Goal: Task Accomplishment & Management: Complete application form

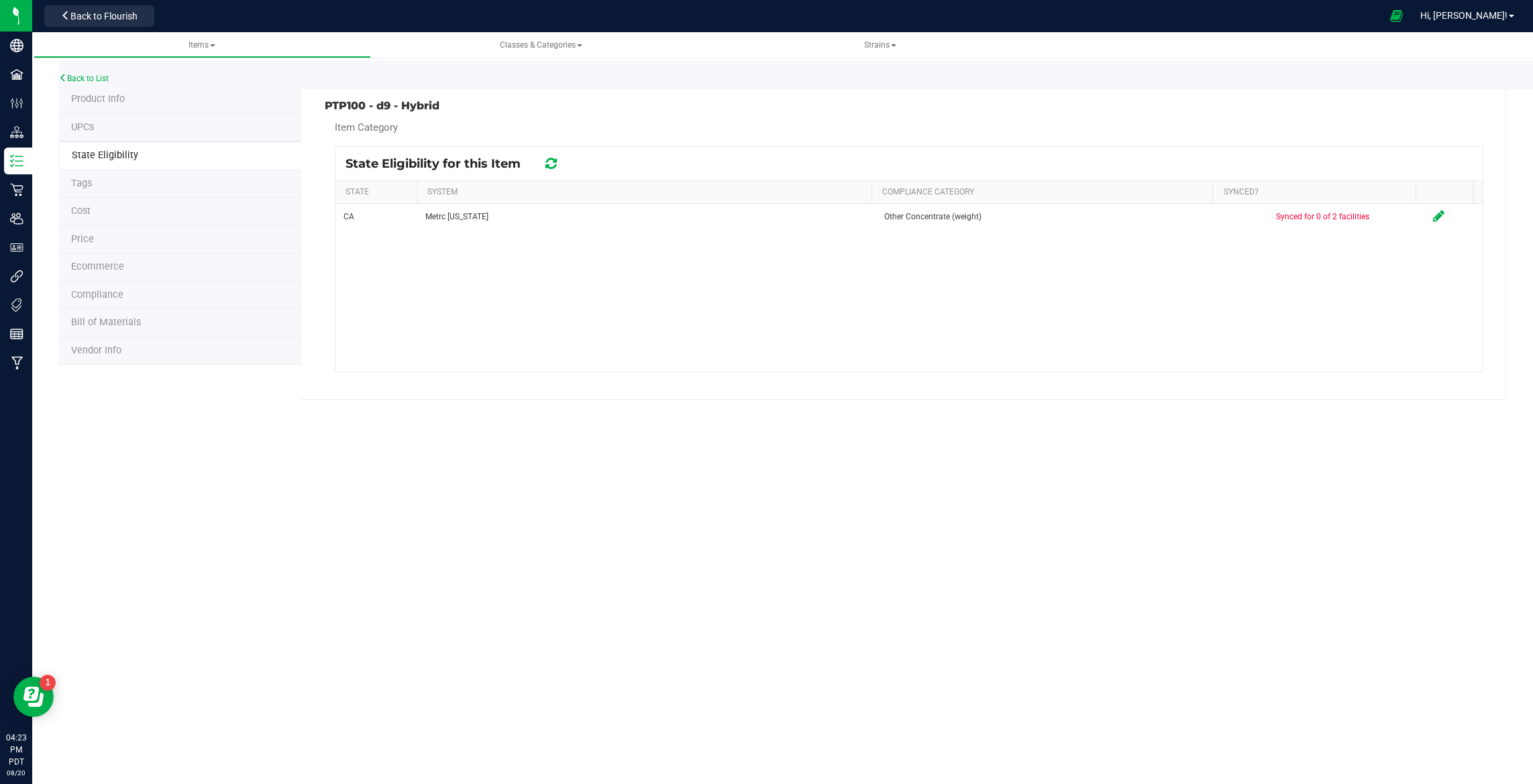
click at [555, 162] on icon at bounding box center [551, 163] width 11 height 13
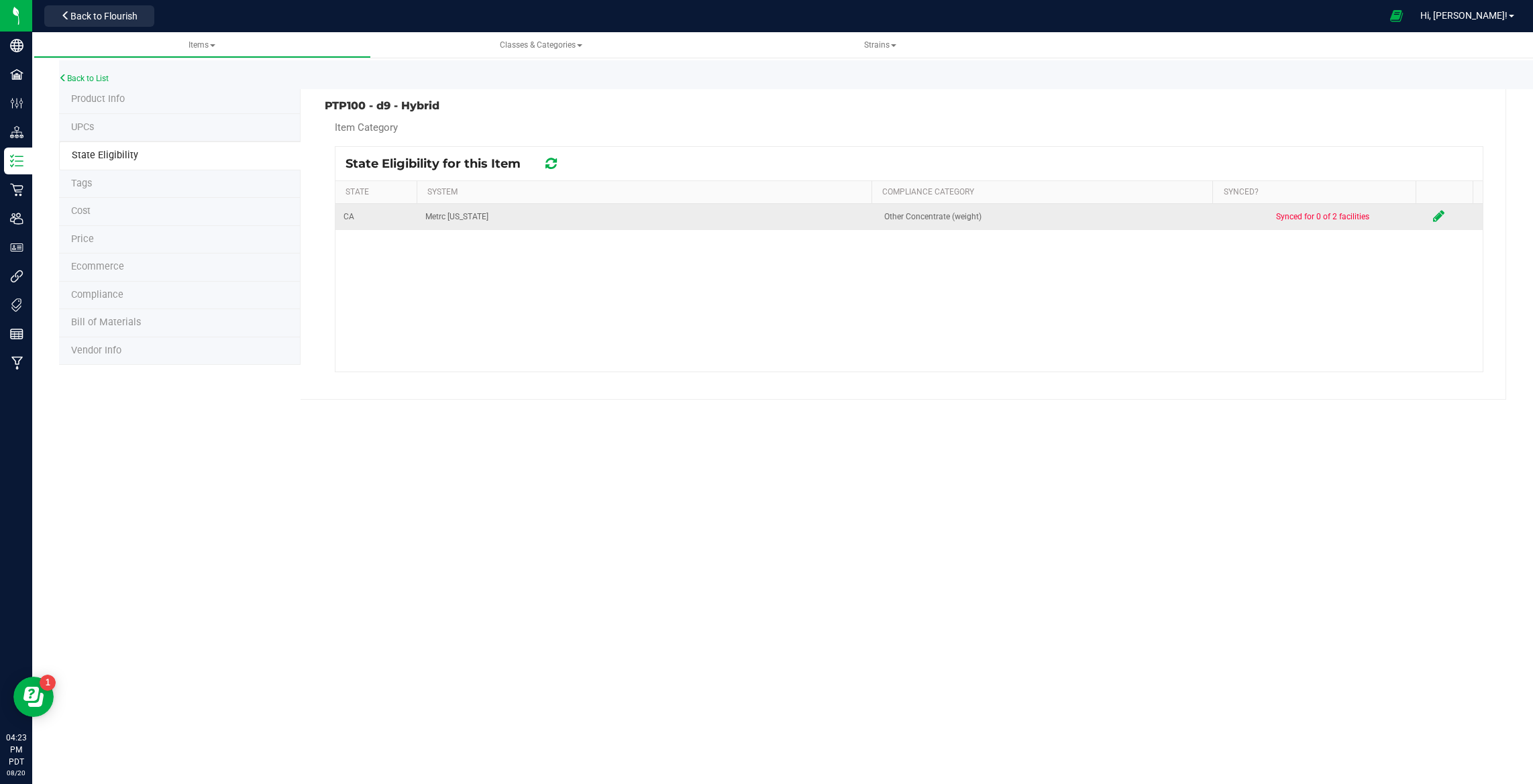
click at [1433, 218] on icon at bounding box center [1439, 215] width 11 height 13
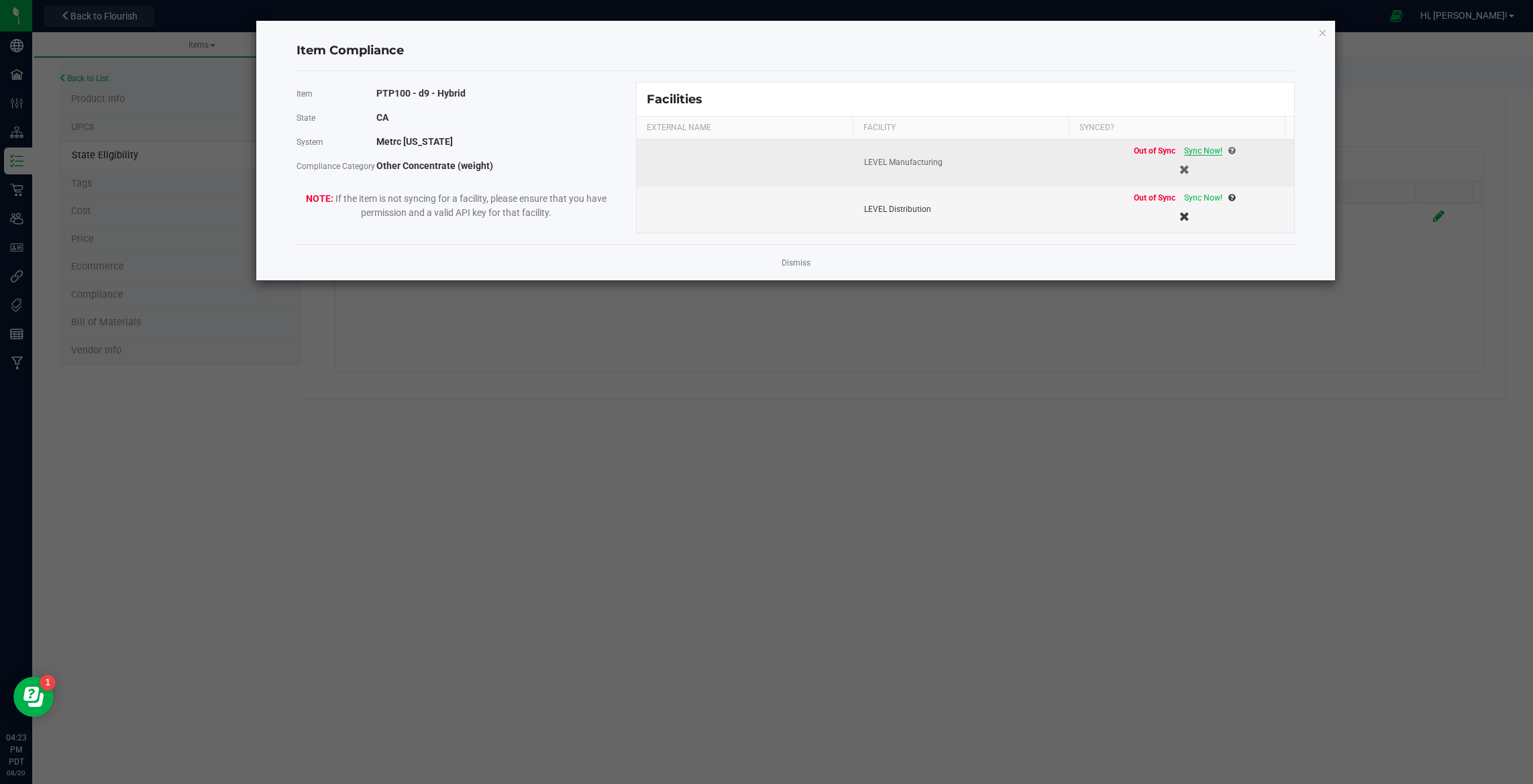
click at [1187, 151] on span "Sync Now!" at bounding box center [1203, 150] width 38 height 9
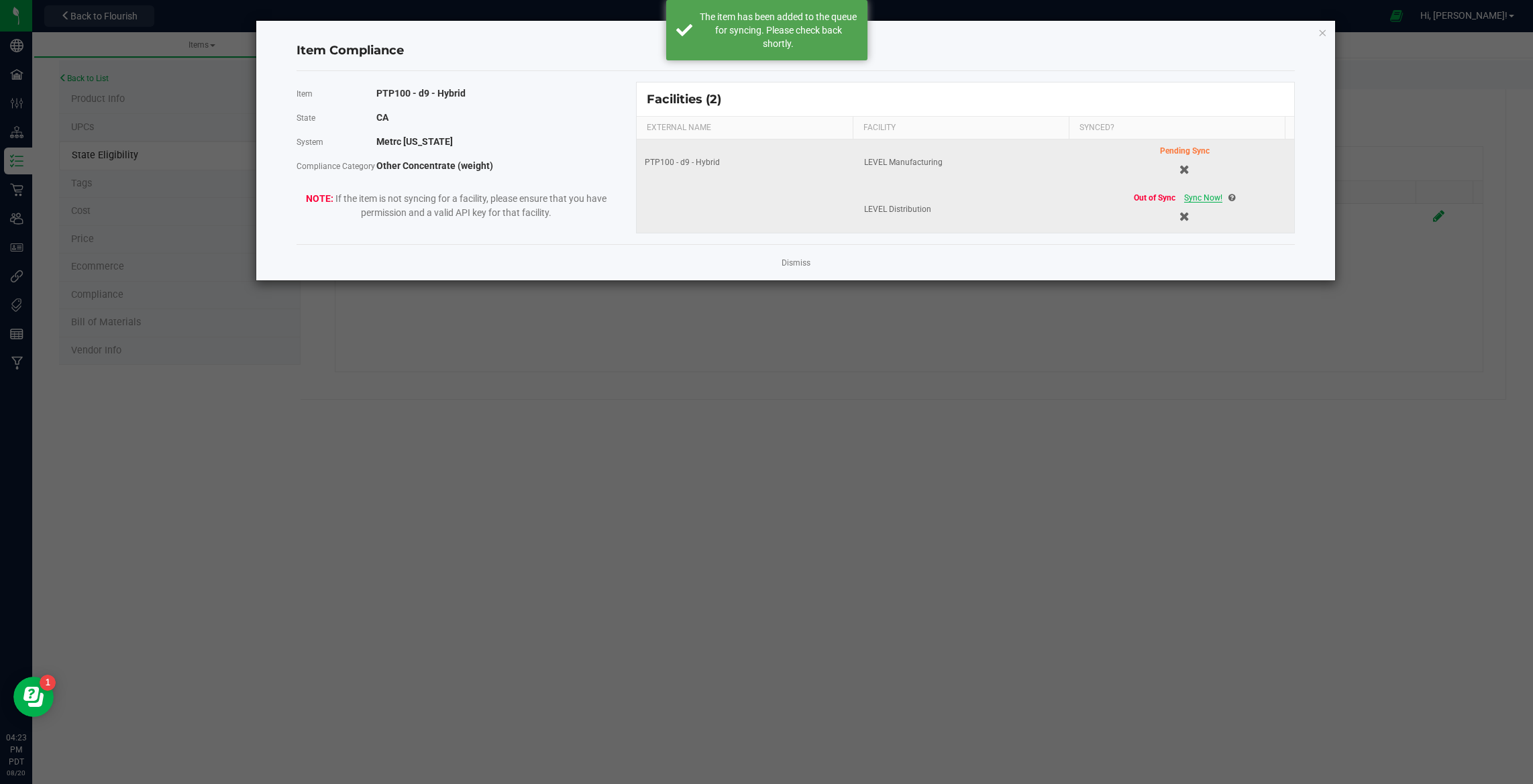
click at [1195, 199] on span "Sync Now!" at bounding box center [1203, 198] width 38 height 9
click at [785, 266] on link "Dismiss" at bounding box center [796, 263] width 29 height 11
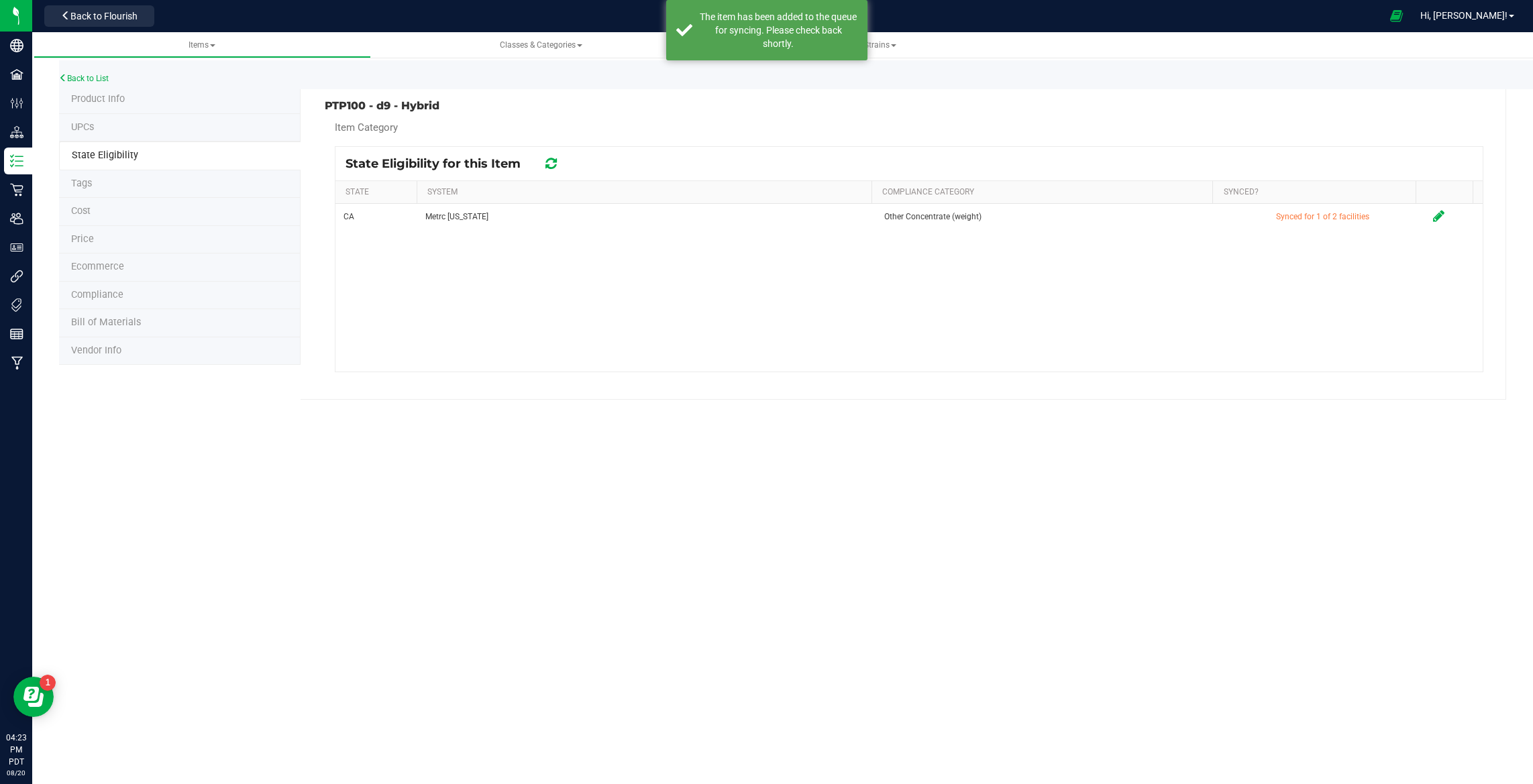
click at [547, 167] on icon at bounding box center [551, 163] width 11 height 13
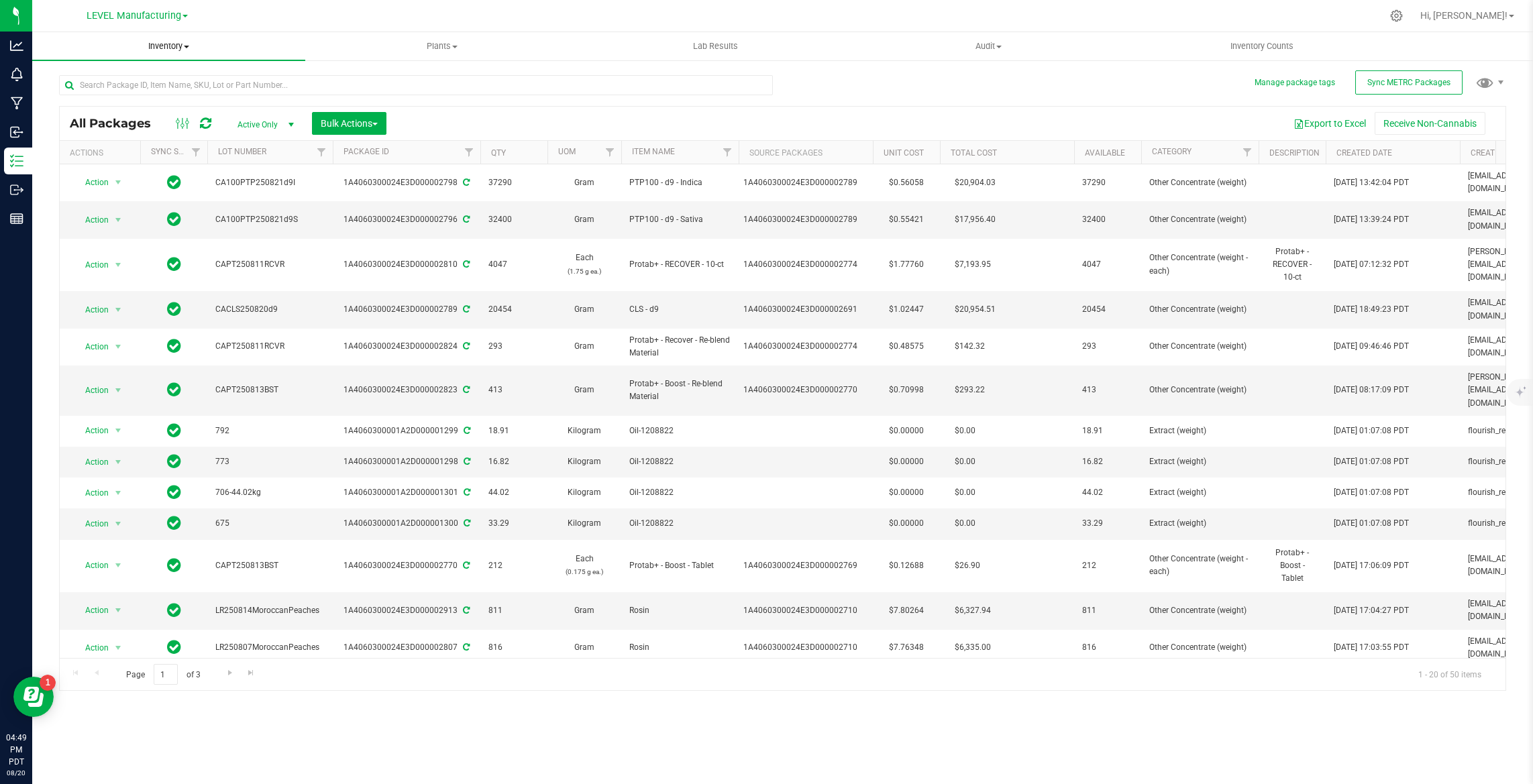
click at [184, 45] on span "Inventory" at bounding box center [169, 46] width 273 height 12
click at [177, 155] on li "From bill of materials" at bounding box center [169, 161] width 273 height 16
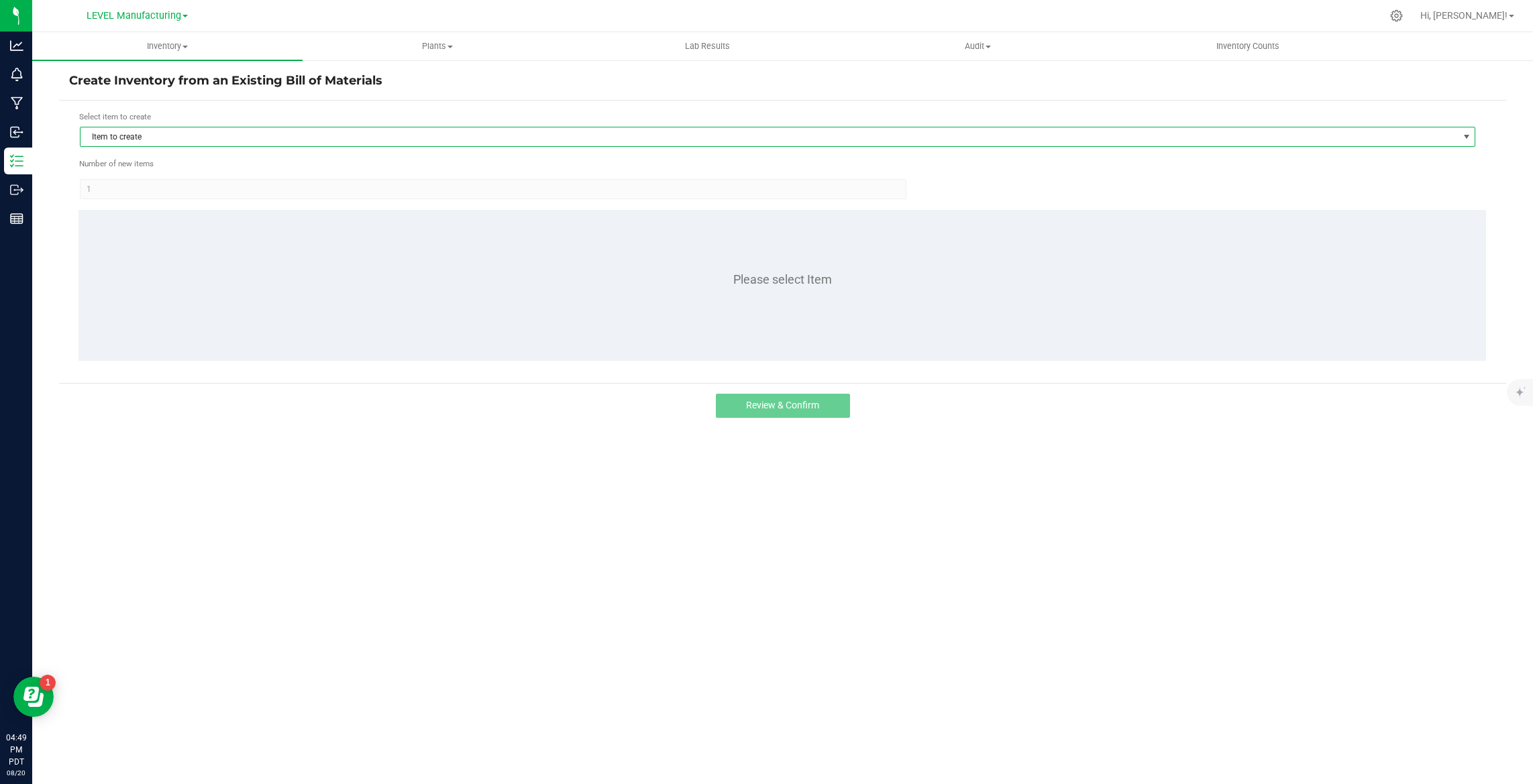
click at [177, 133] on span "Item to create" at bounding box center [769, 136] width 1378 height 19
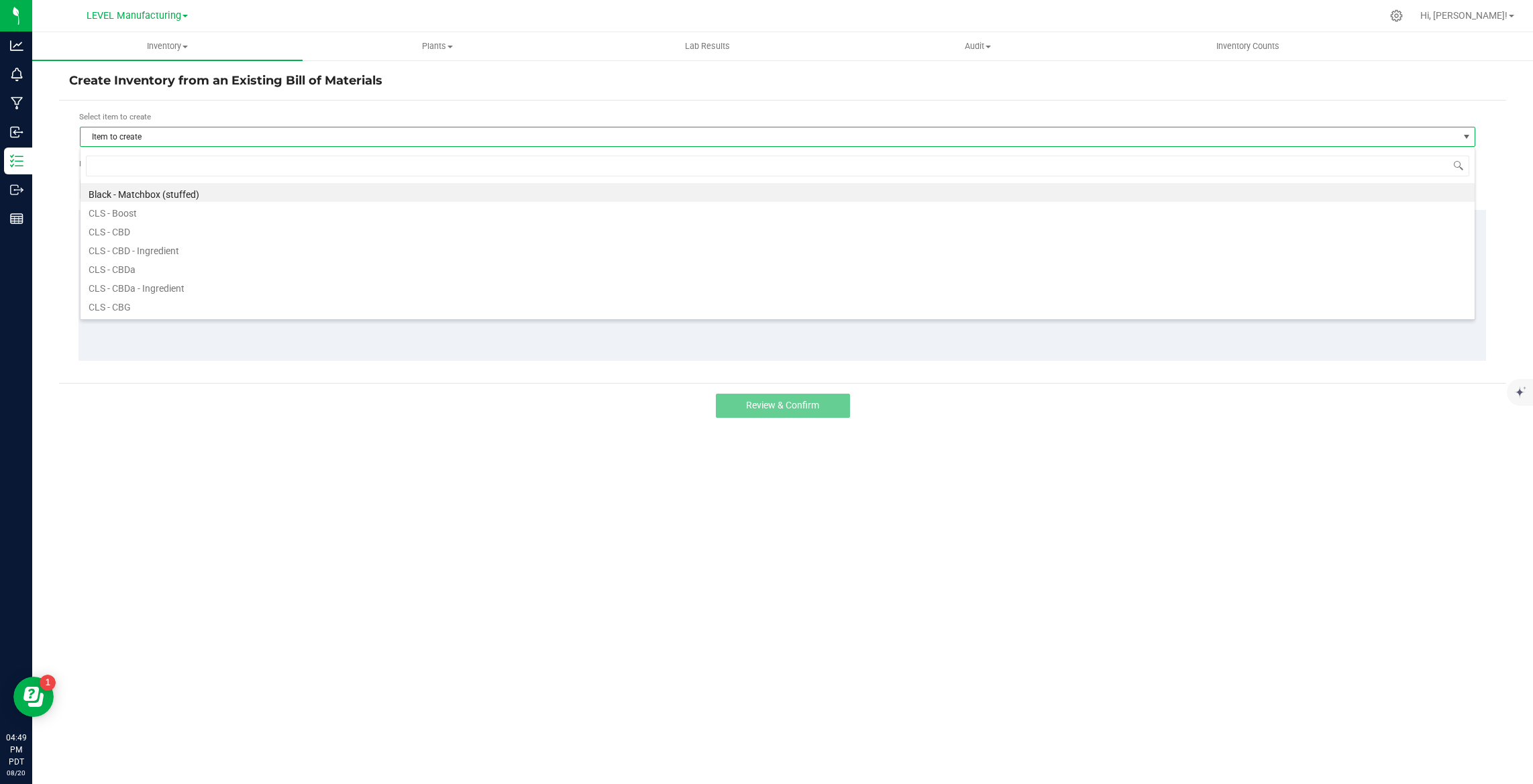
scroll to position [20, 1395]
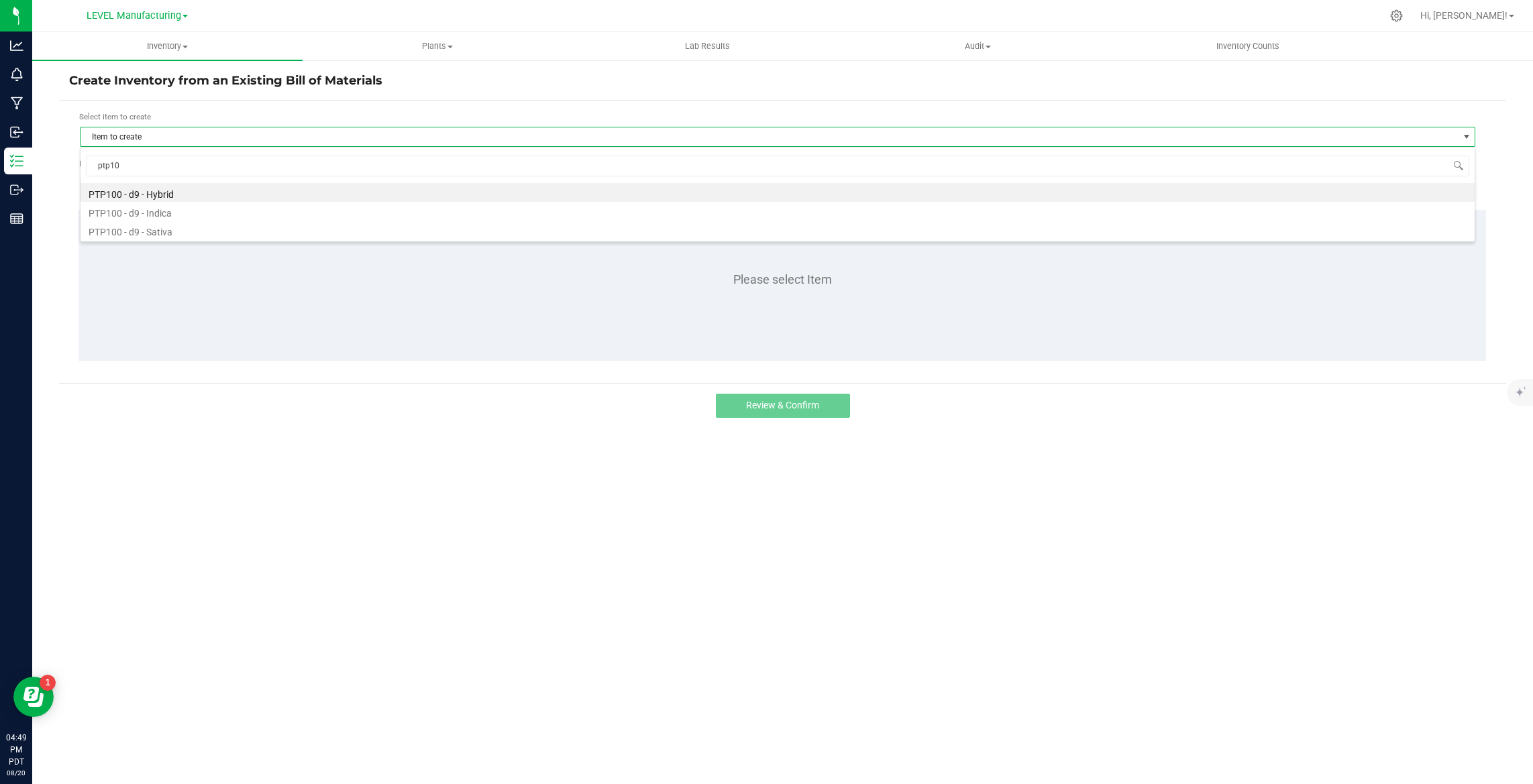
type input "ptp100"
click at [167, 189] on li "PTP100 - d9 - Hybrid" at bounding box center [777, 192] width 1394 height 19
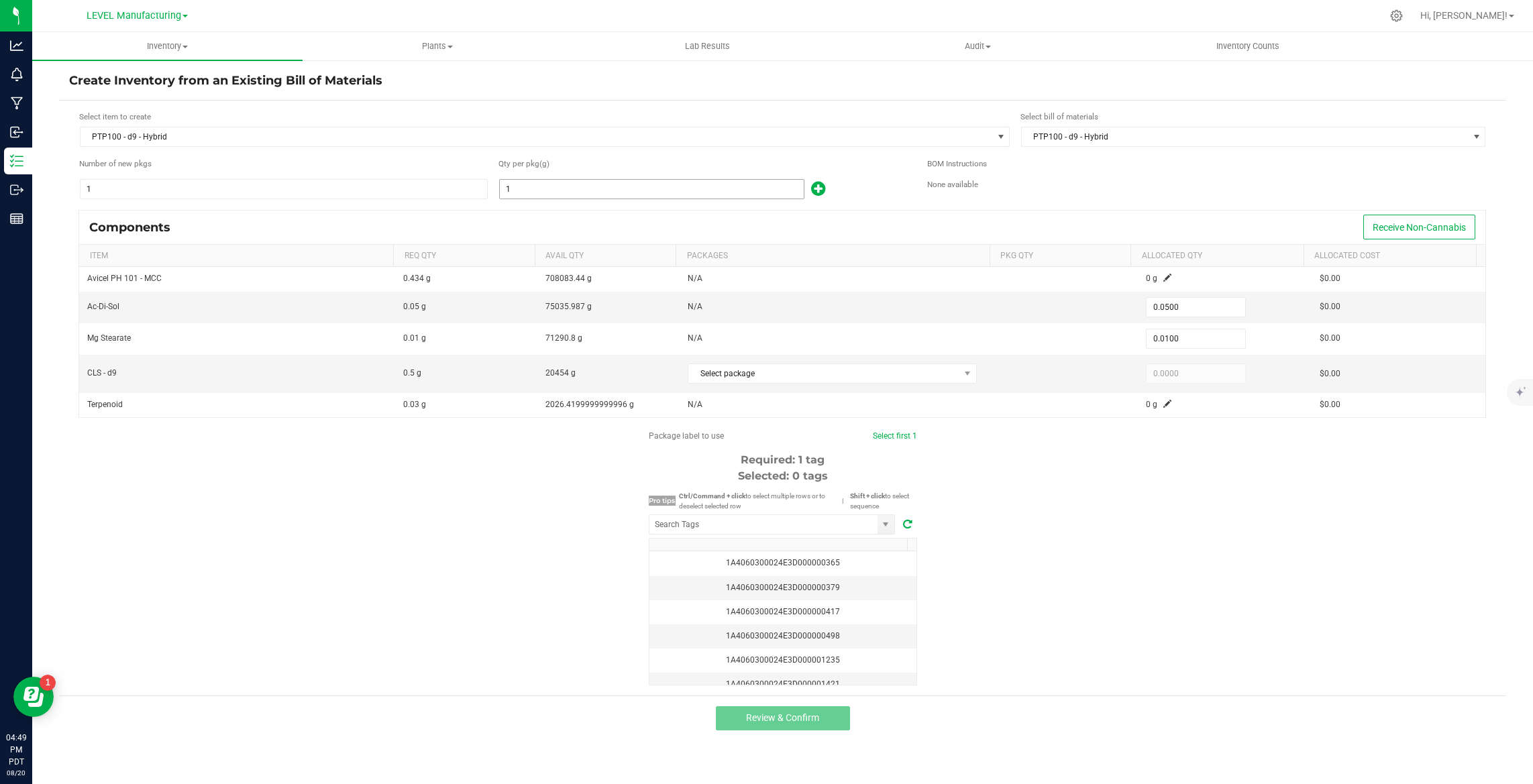
click at [544, 192] on input "1" at bounding box center [651, 189] width 305 height 19
paste input "3610"
type input "13610"
type input "680.5000"
type input "136.1000"
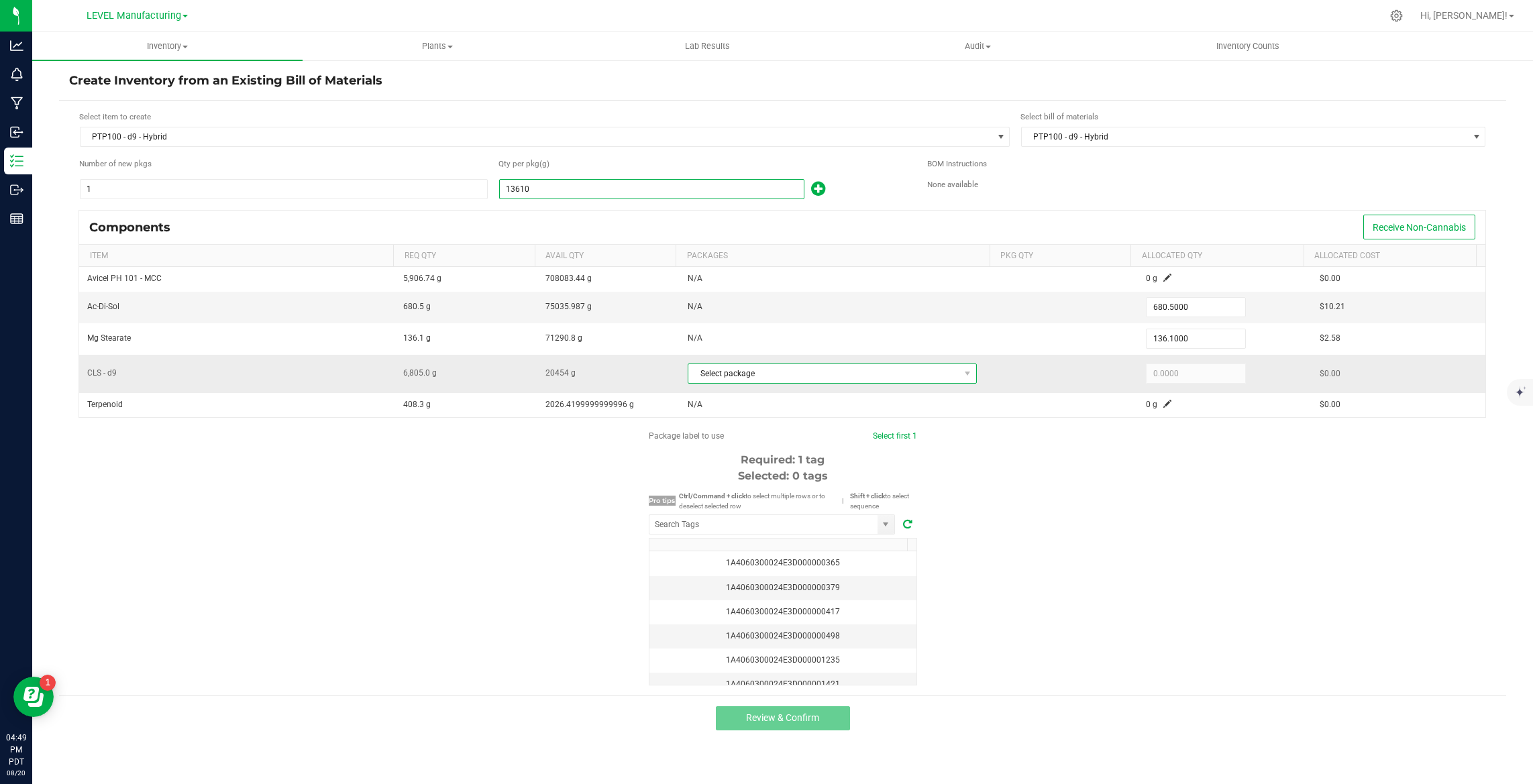
type input "13,610.0000"
click at [761, 378] on span "Select package" at bounding box center [823, 373] width 271 height 19
click at [746, 430] on li "1A4060300024E3D000002789 (CACLS250820d9)" at bounding box center [827, 429] width 286 height 19
click at [1192, 373] on input "6805" at bounding box center [1196, 373] width 98 height 19
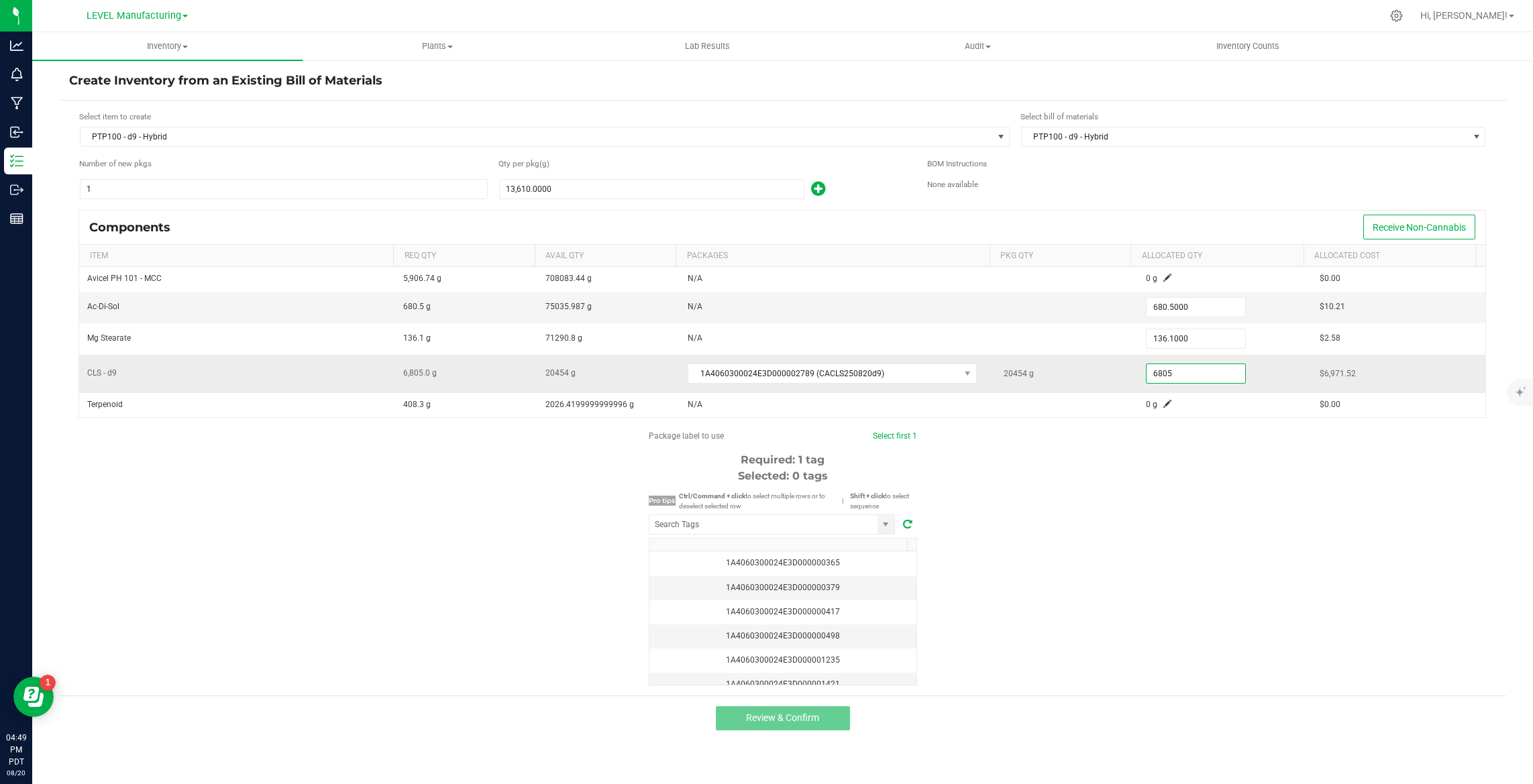
paste input "62"
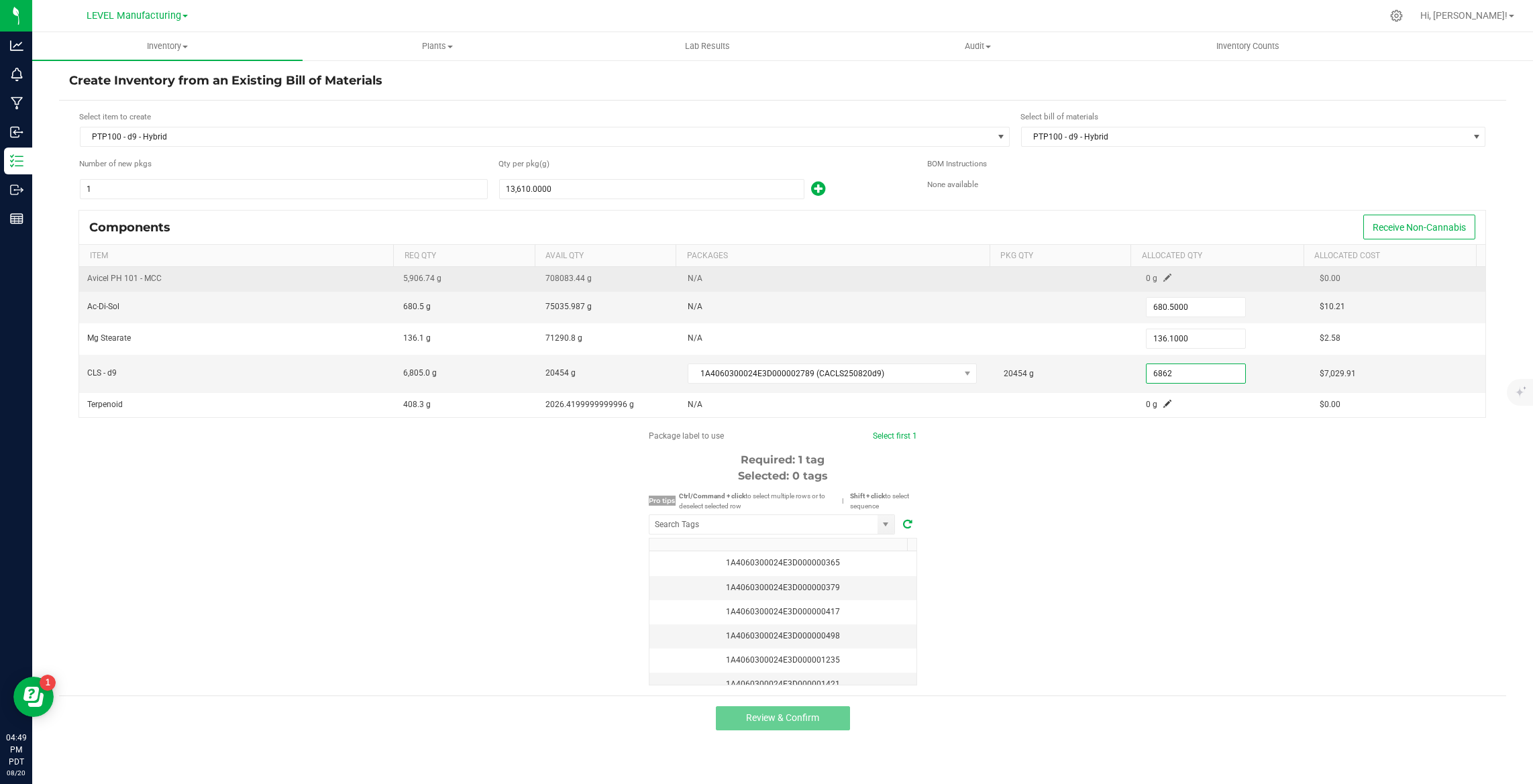
type input "6,862.0000"
click at [1163, 276] on span at bounding box center [1166, 277] width 8 height 8
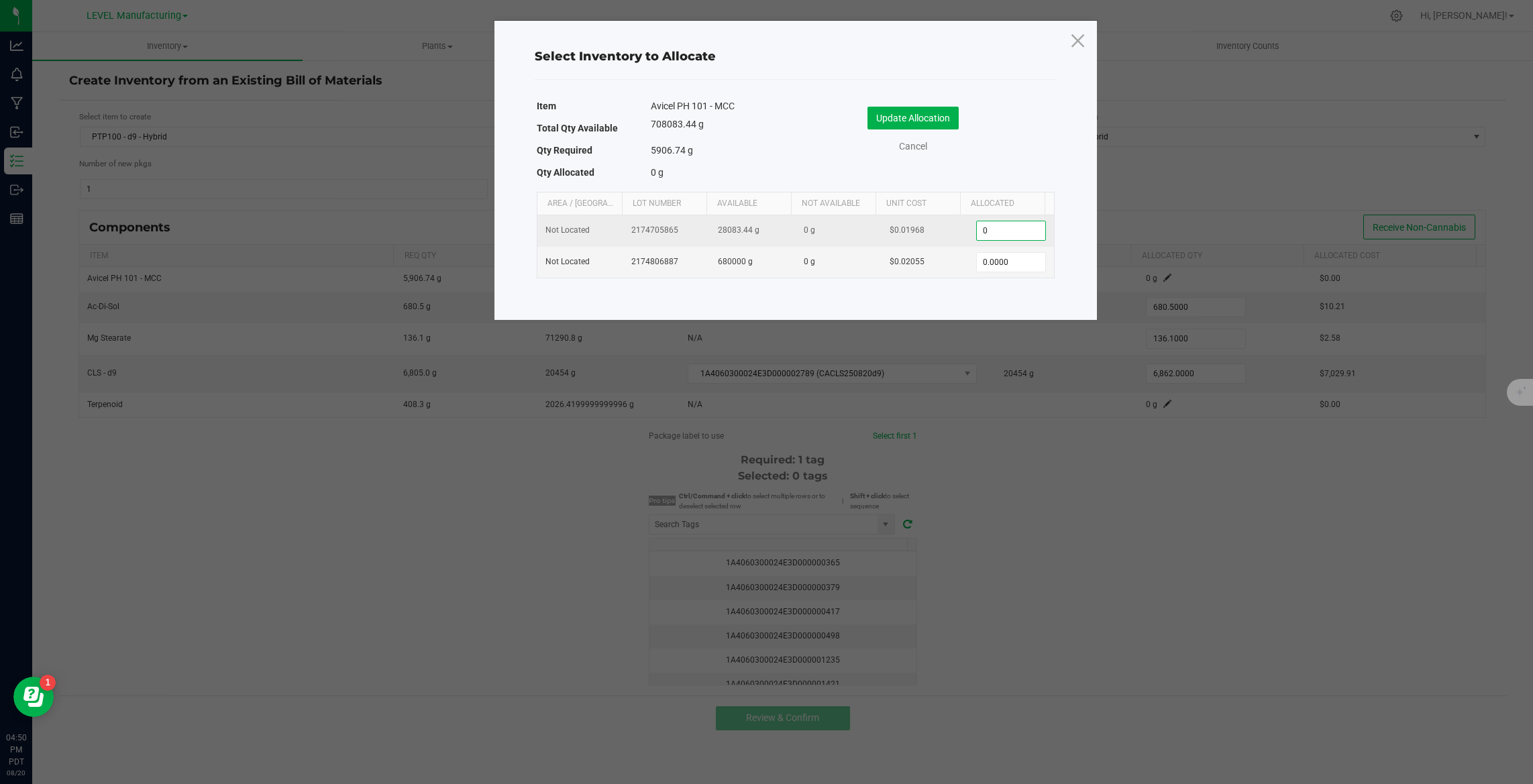
click at [991, 233] on input "0" at bounding box center [1010, 231] width 68 height 19
paste input "5889.25"
type input "5,889.2500"
click at [915, 117] on button "Update Allocation" at bounding box center [913, 118] width 91 height 23
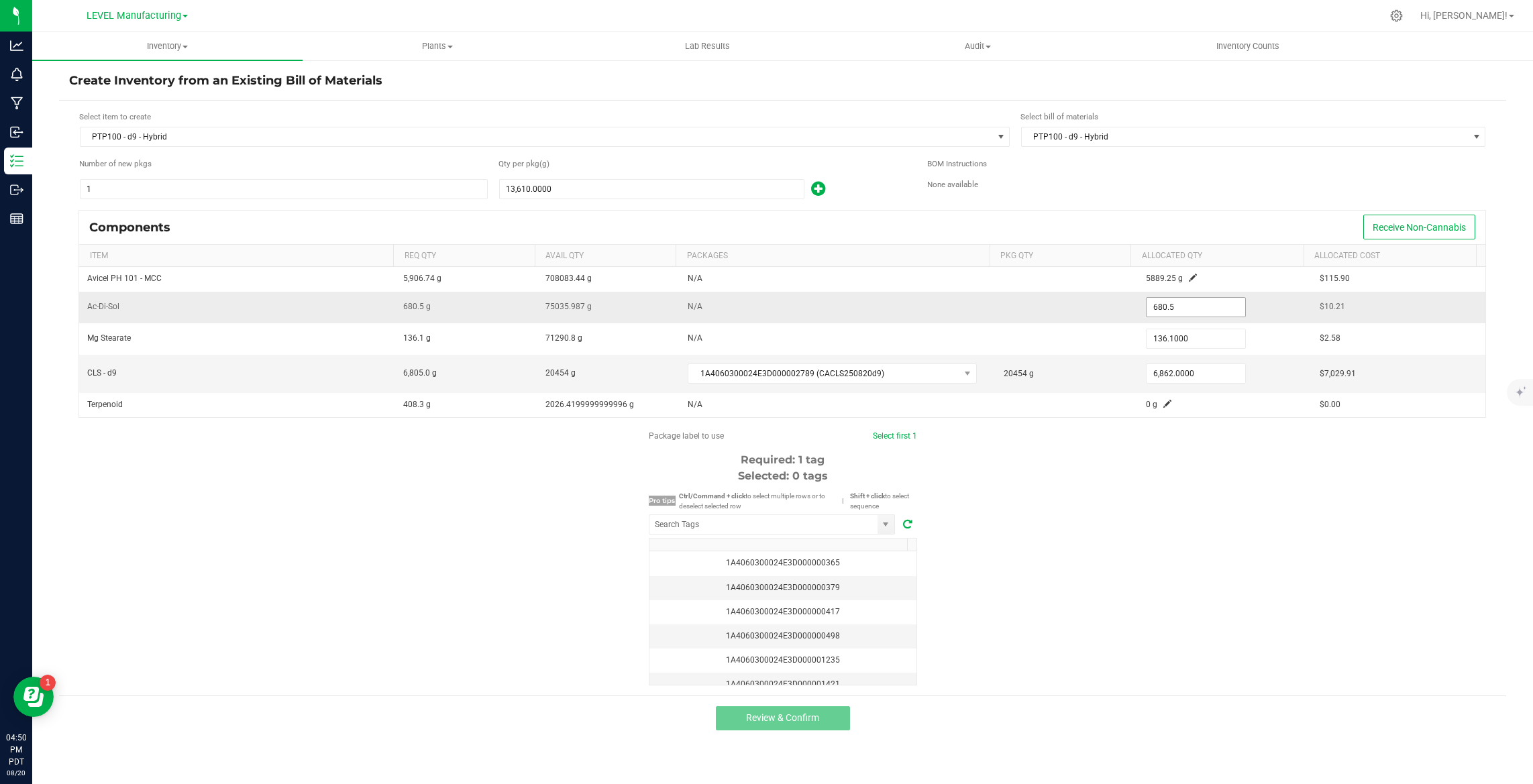
click at [1156, 309] on input "680.5" at bounding box center [1196, 307] width 98 height 19
paste input "1.2"
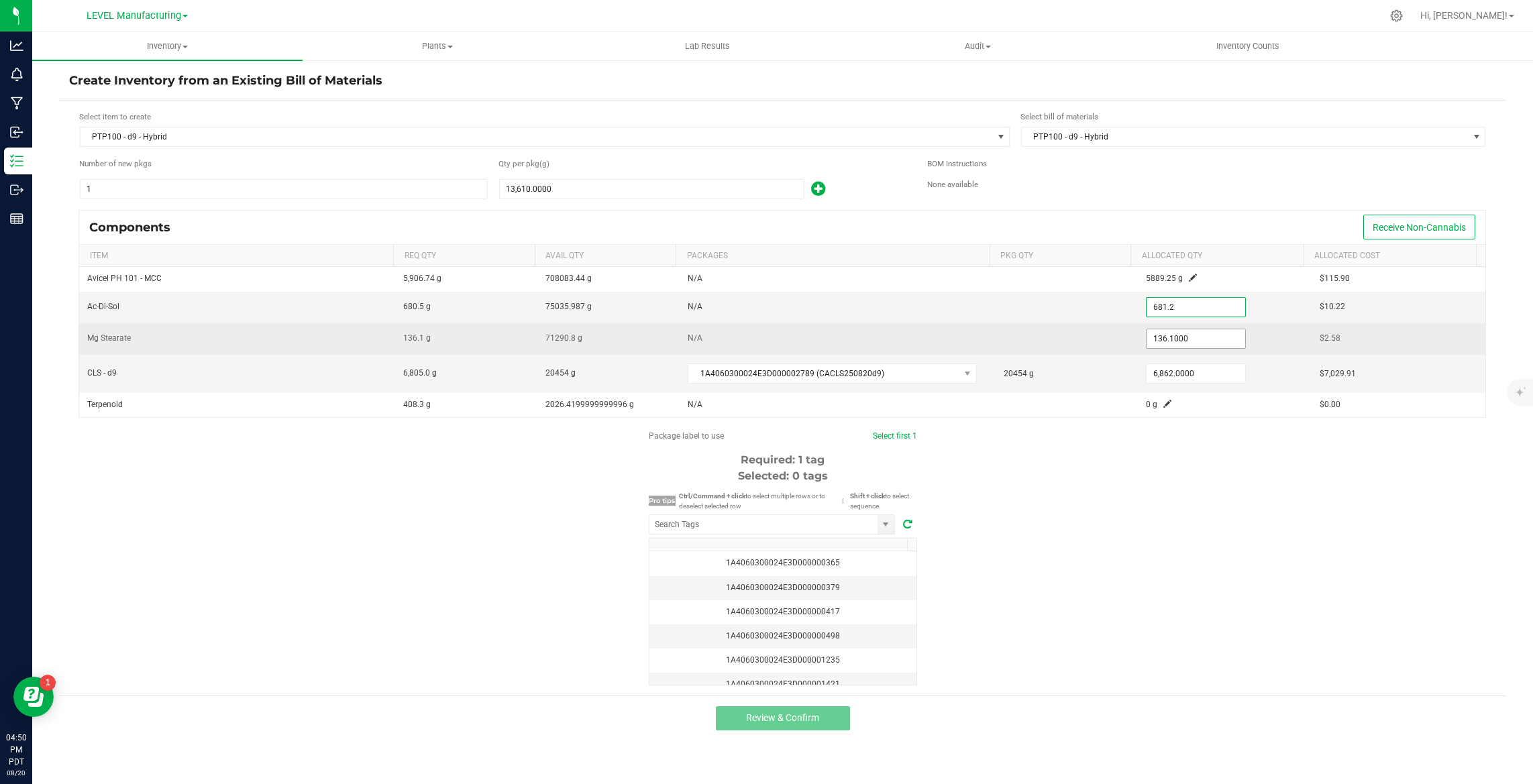
type input "681.2000"
click at [1188, 339] on input "136.1" at bounding box center [1196, 338] width 98 height 19
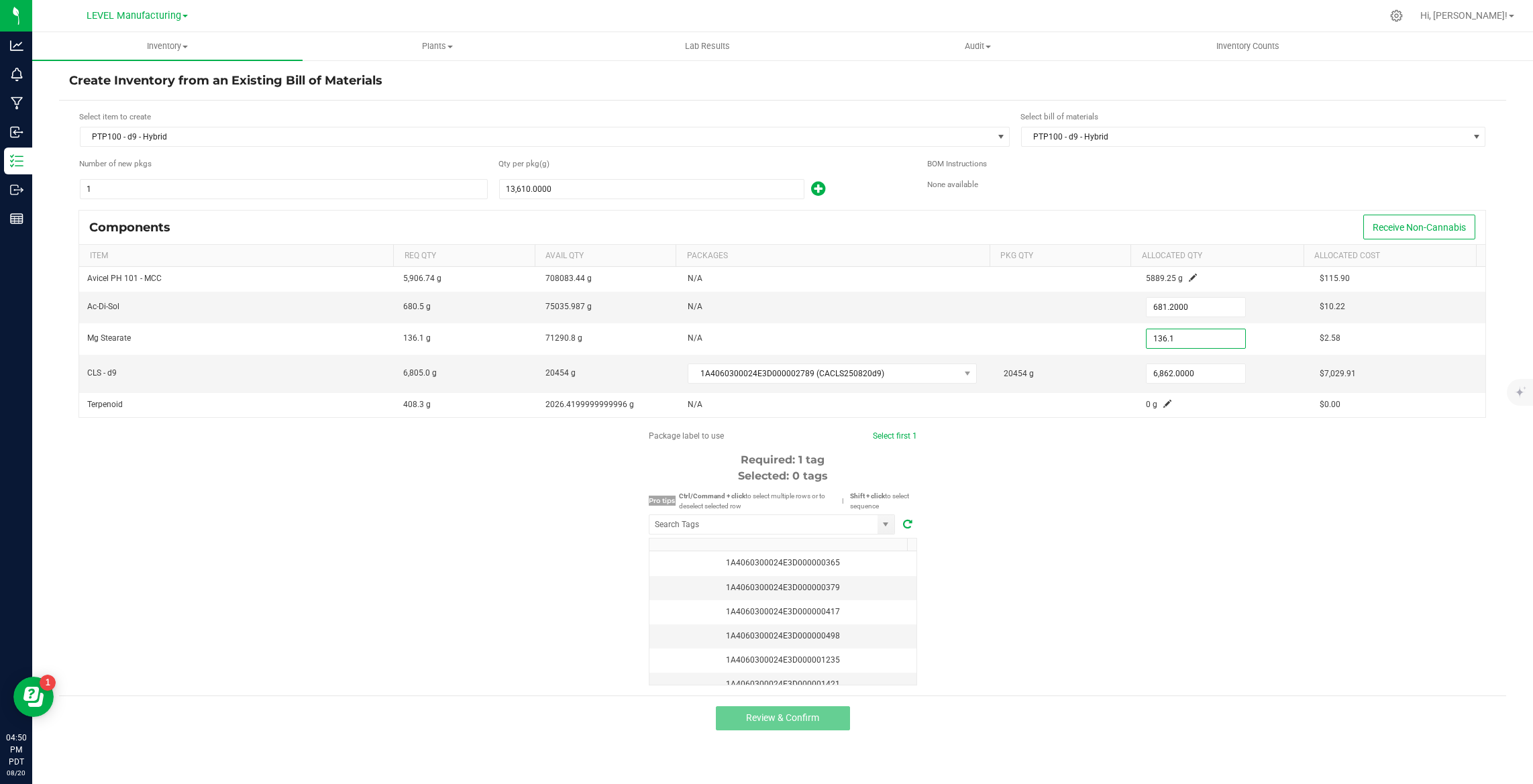
paste input "24"
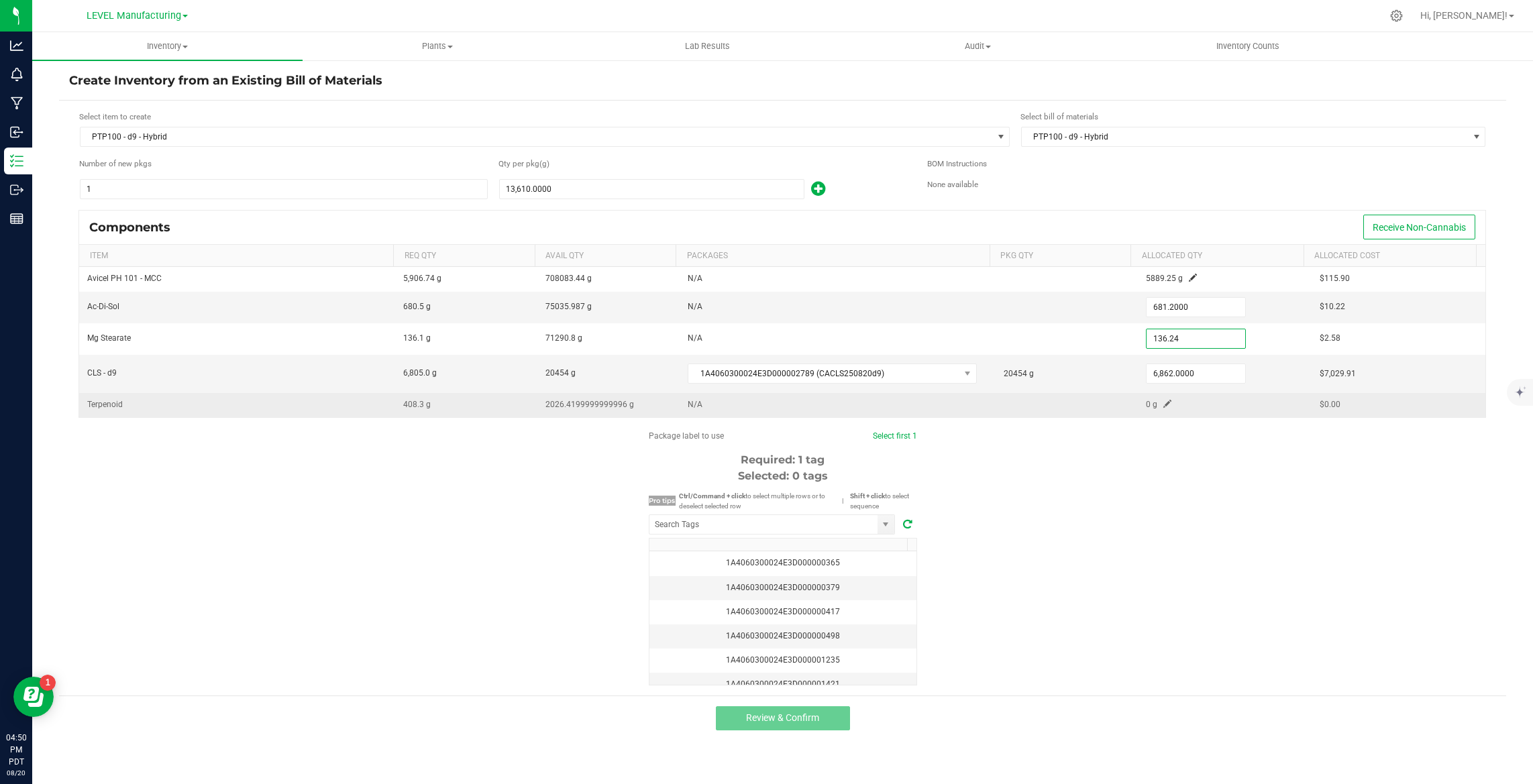
type input "136.2400"
click at [1163, 404] on span at bounding box center [1166, 403] width 8 height 8
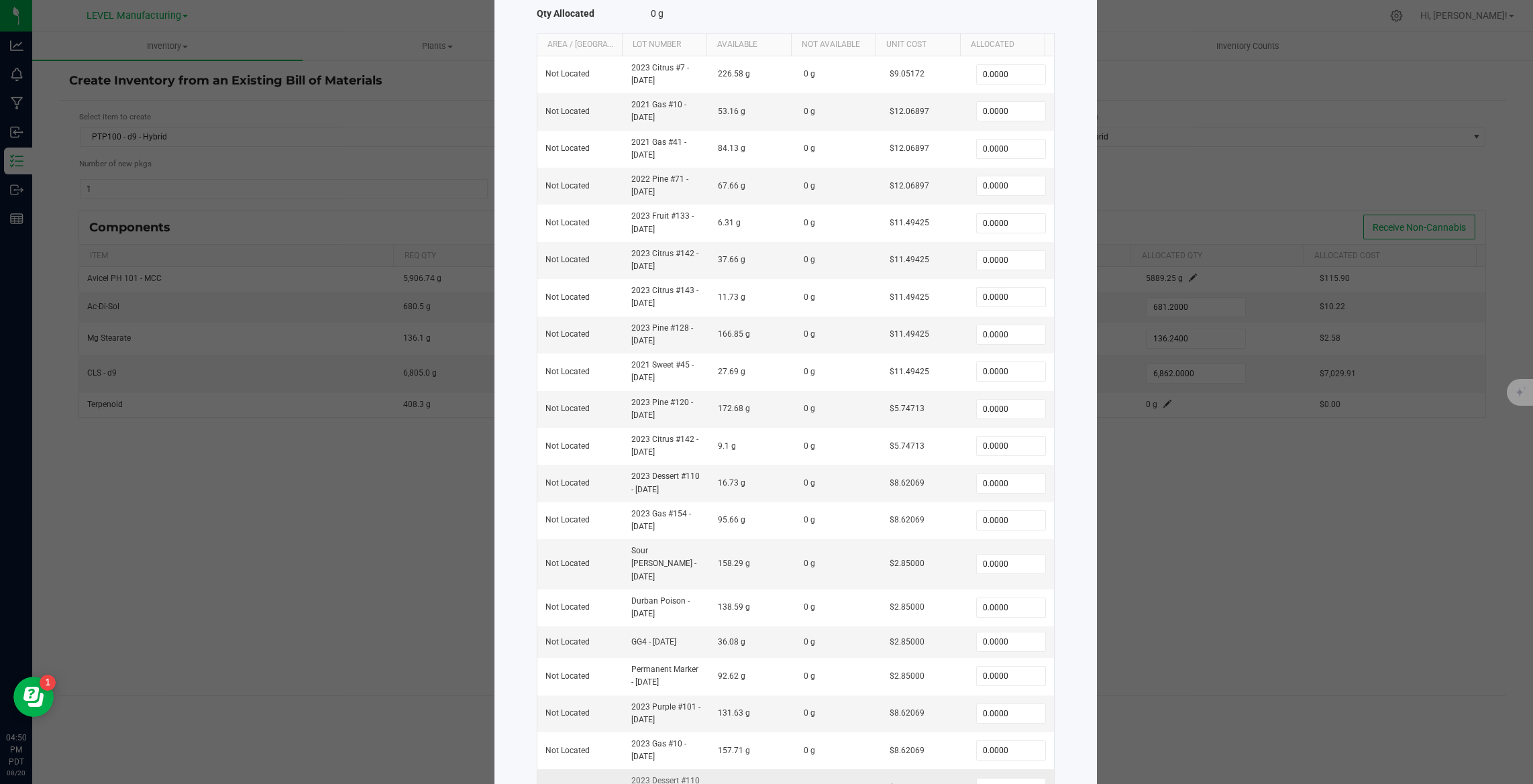
scroll to position [248, 0]
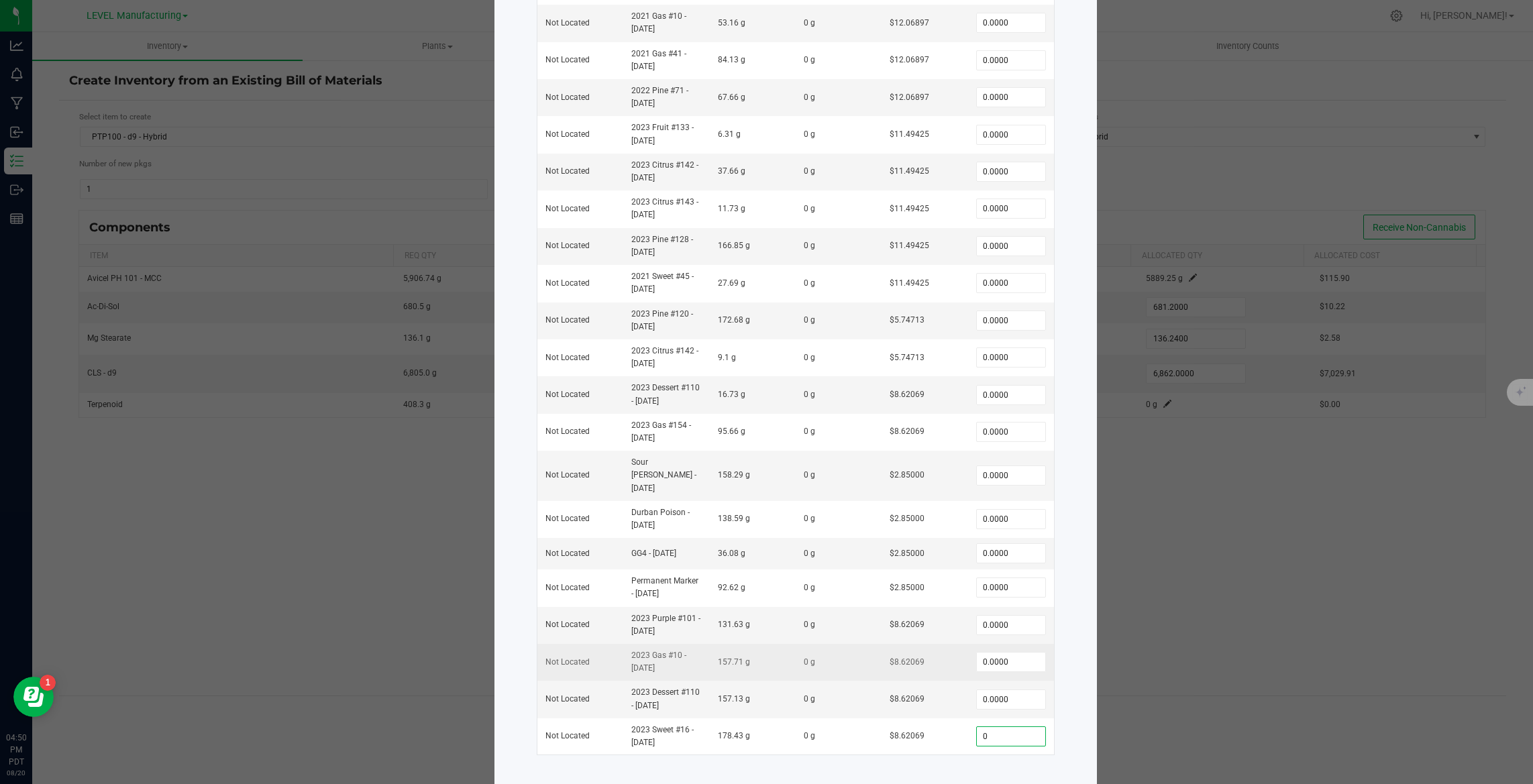
drag, startPoint x: 999, startPoint y: 722, endPoint x: 956, endPoint y: 654, distance: 80.5
click at [999, 727] on input "0" at bounding box center [1010, 736] width 68 height 19
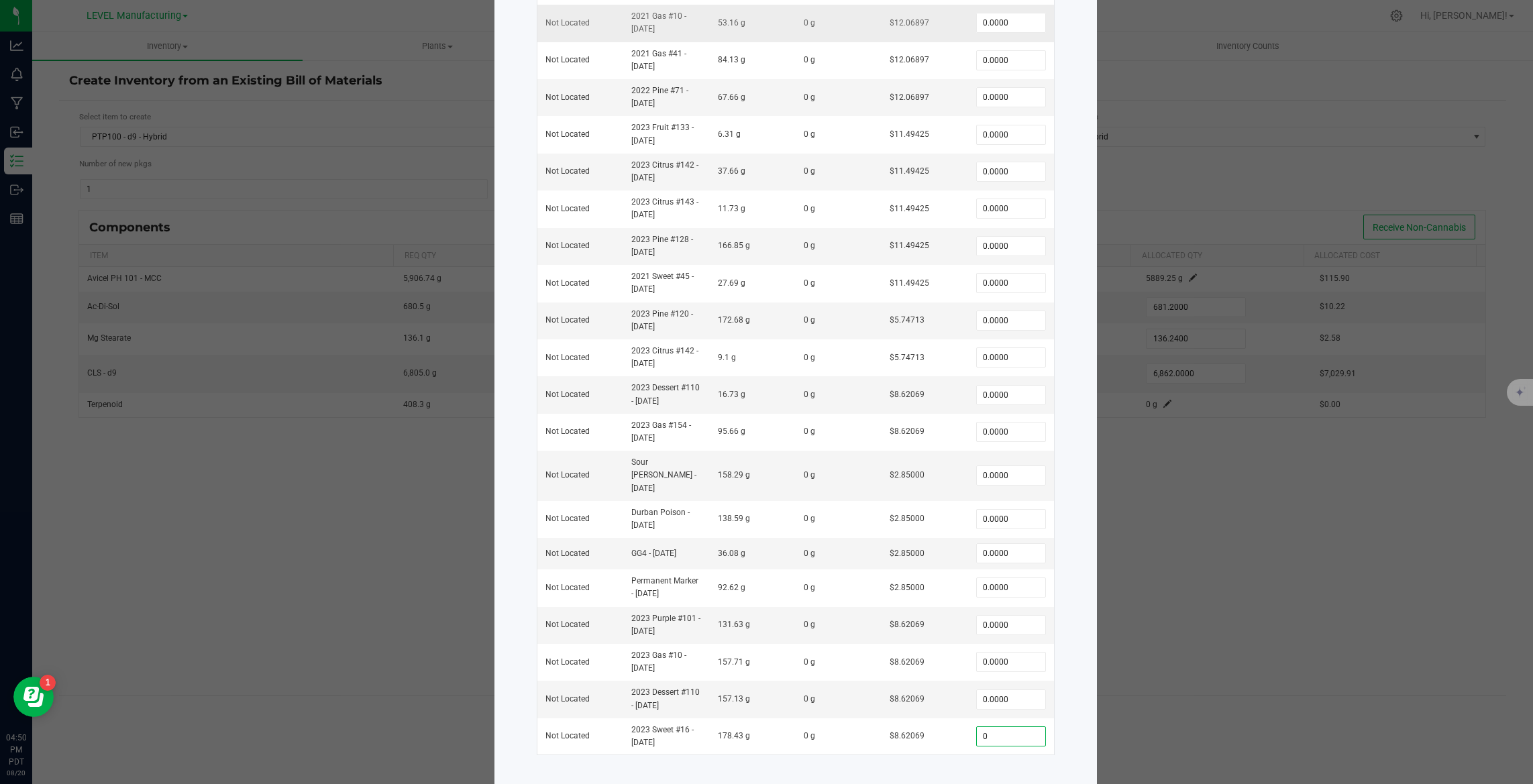
paste input "27.44"
type input "27.44"
type input "0"
type input "27.4400"
click at [1027, 286] on input "0" at bounding box center [1010, 283] width 68 height 19
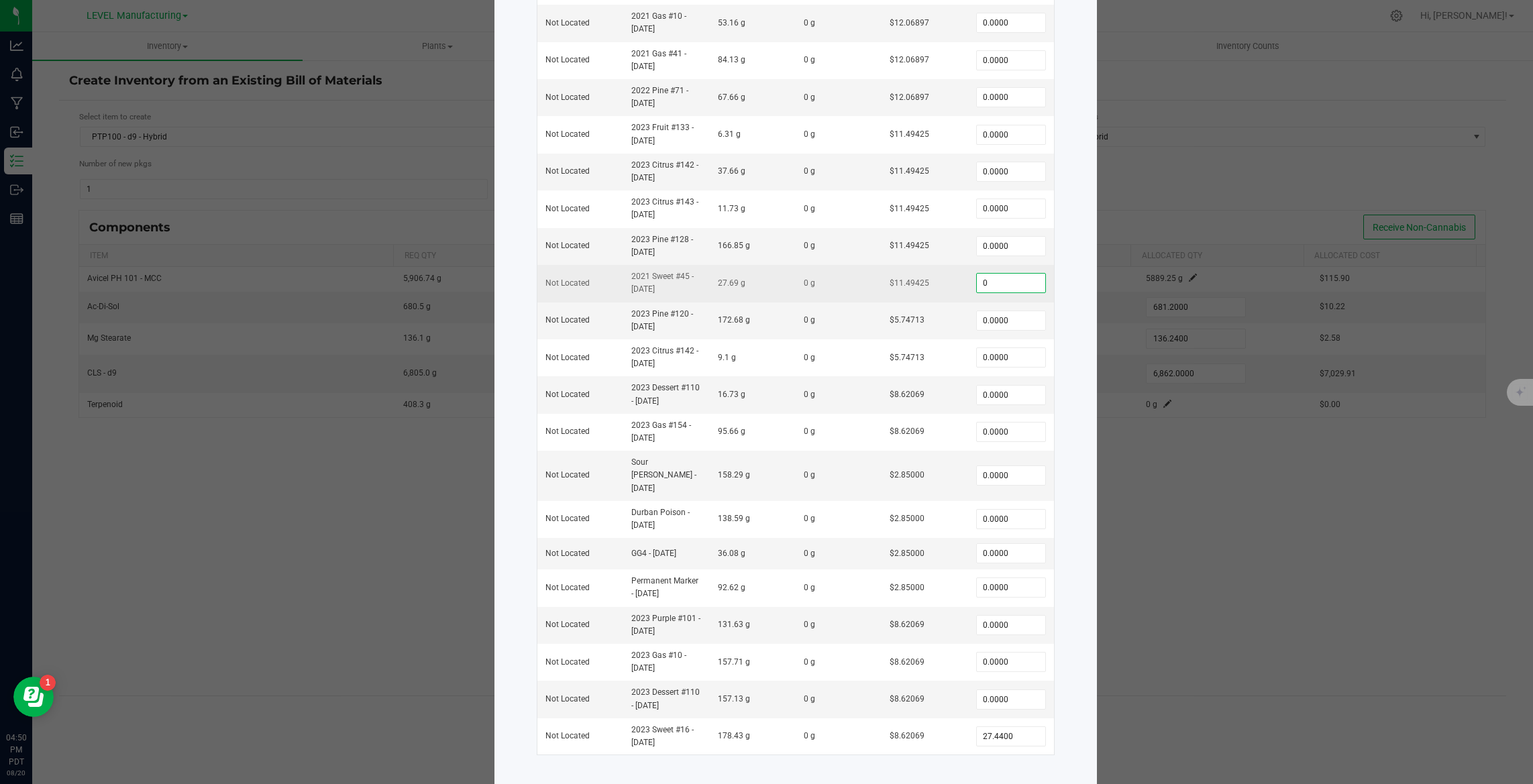
paste input "27.26"
click at [718, 281] on span "27.69 g" at bounding box center [731, 283] width 27 height 9
copy span "27.69"
click at [991, 281] on input "27.26" at bounding box center [1010, 283] width 68 height 19
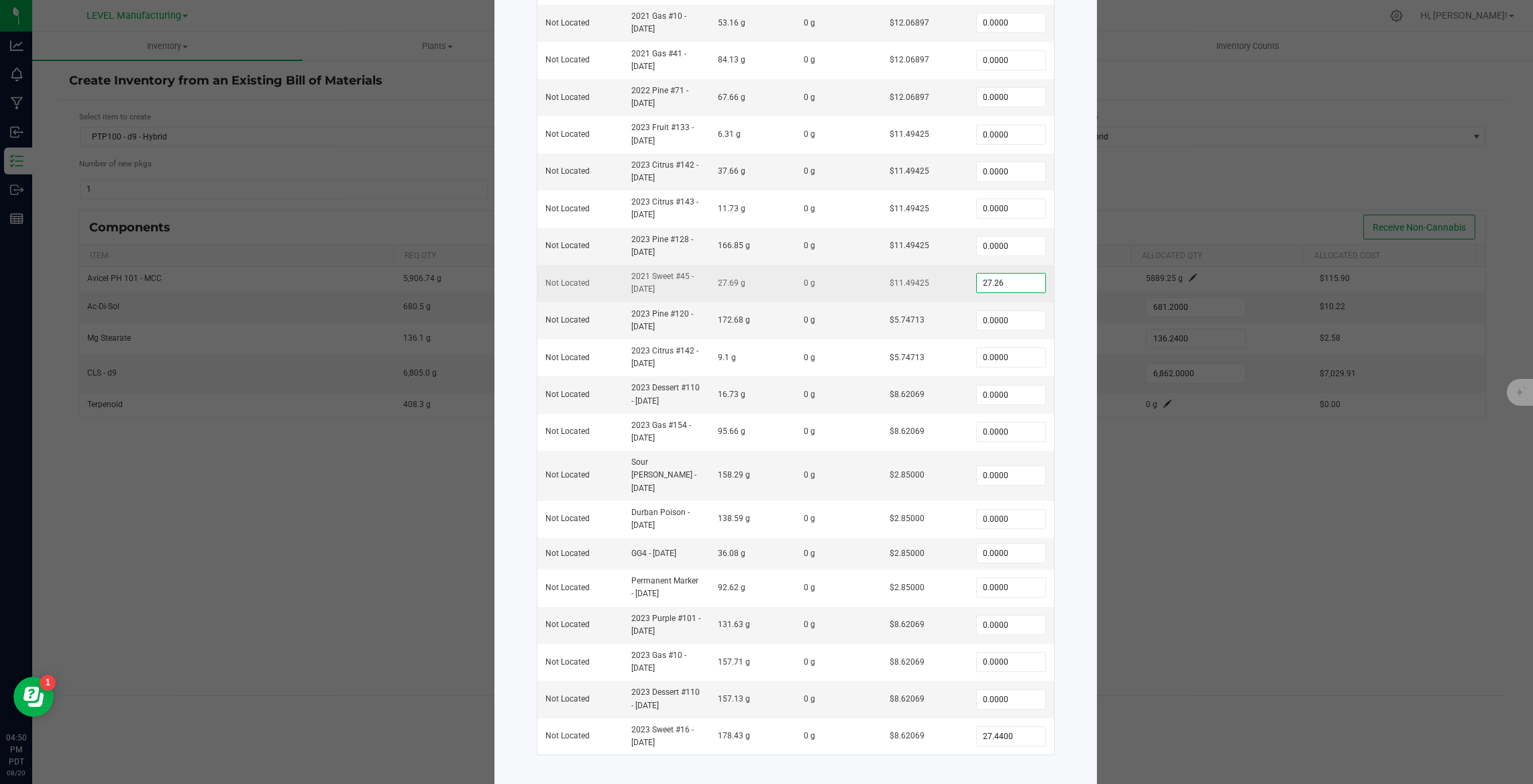
paste input "69"
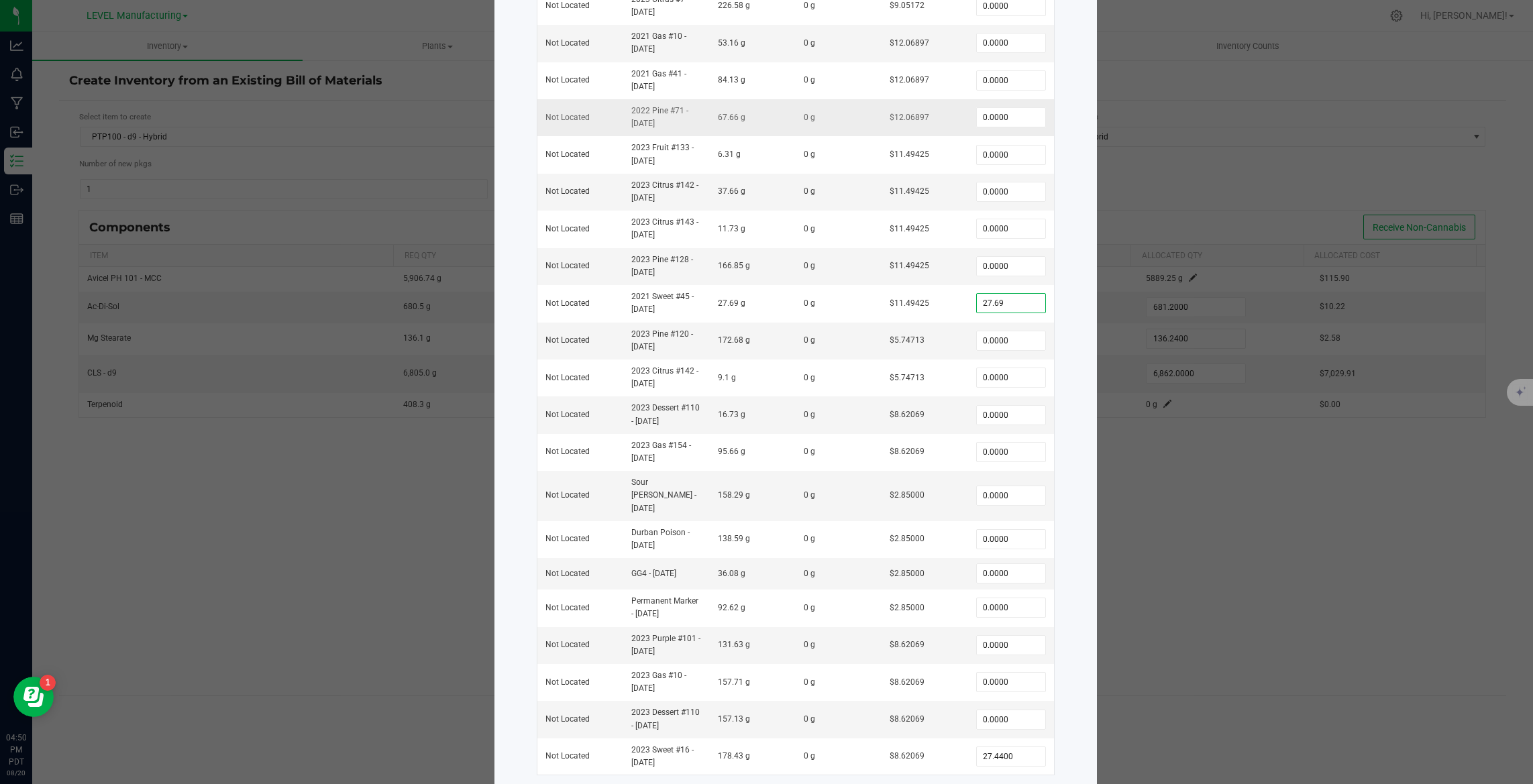
scroll to position [0, 0]
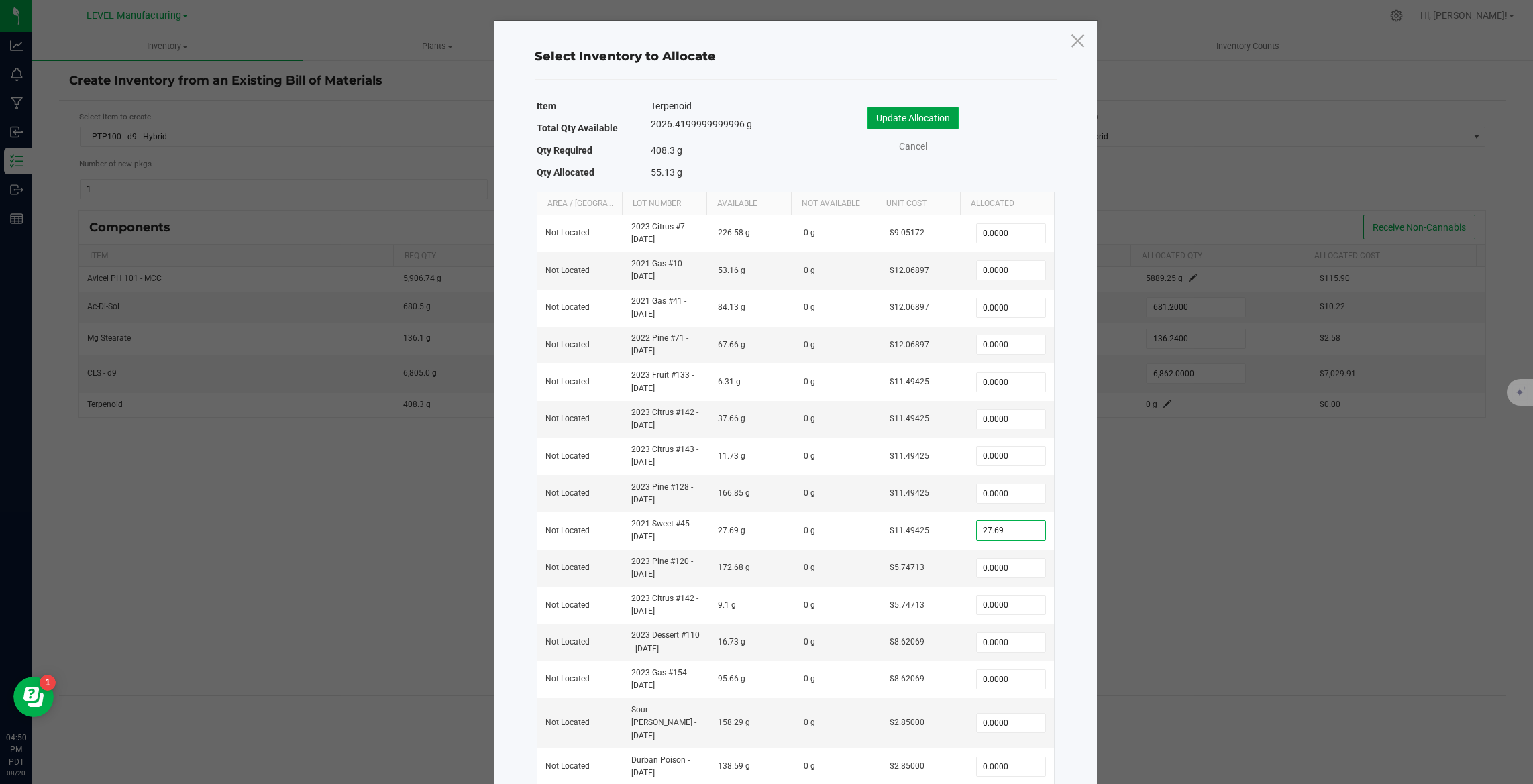
type input "27.6900"
click at [879, 113] on button "Update Allocation" at bounding box center [913, 118] width 91 height 23
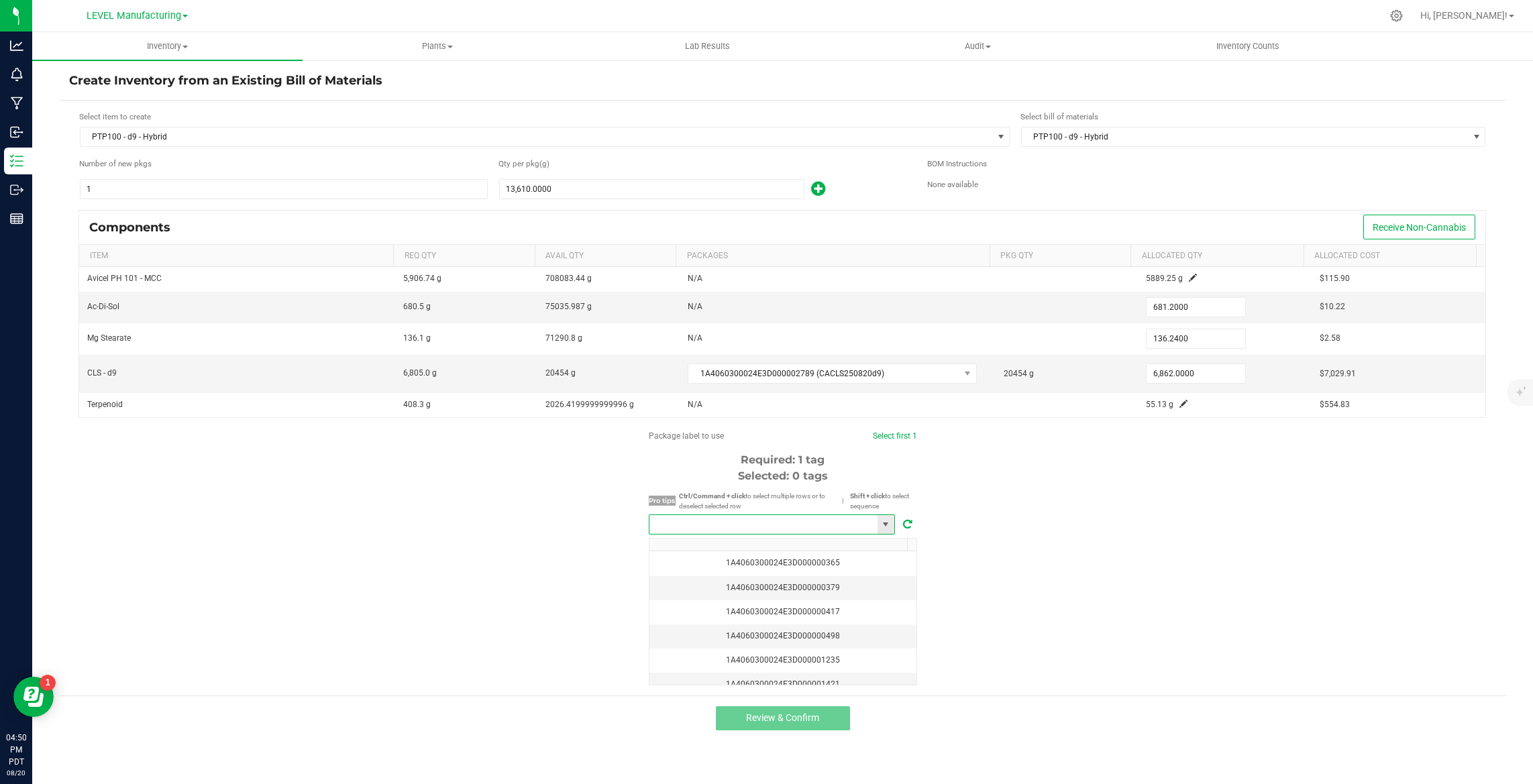
click at [743, 520] on input "NO DATA FOUND" at bounding box center [763, 524] width 228 height 19
paste input "1A4060300024E3D000002809"
type input "1A4060300024E3D000002809"
paste input "1A4060300024E3D000002809"
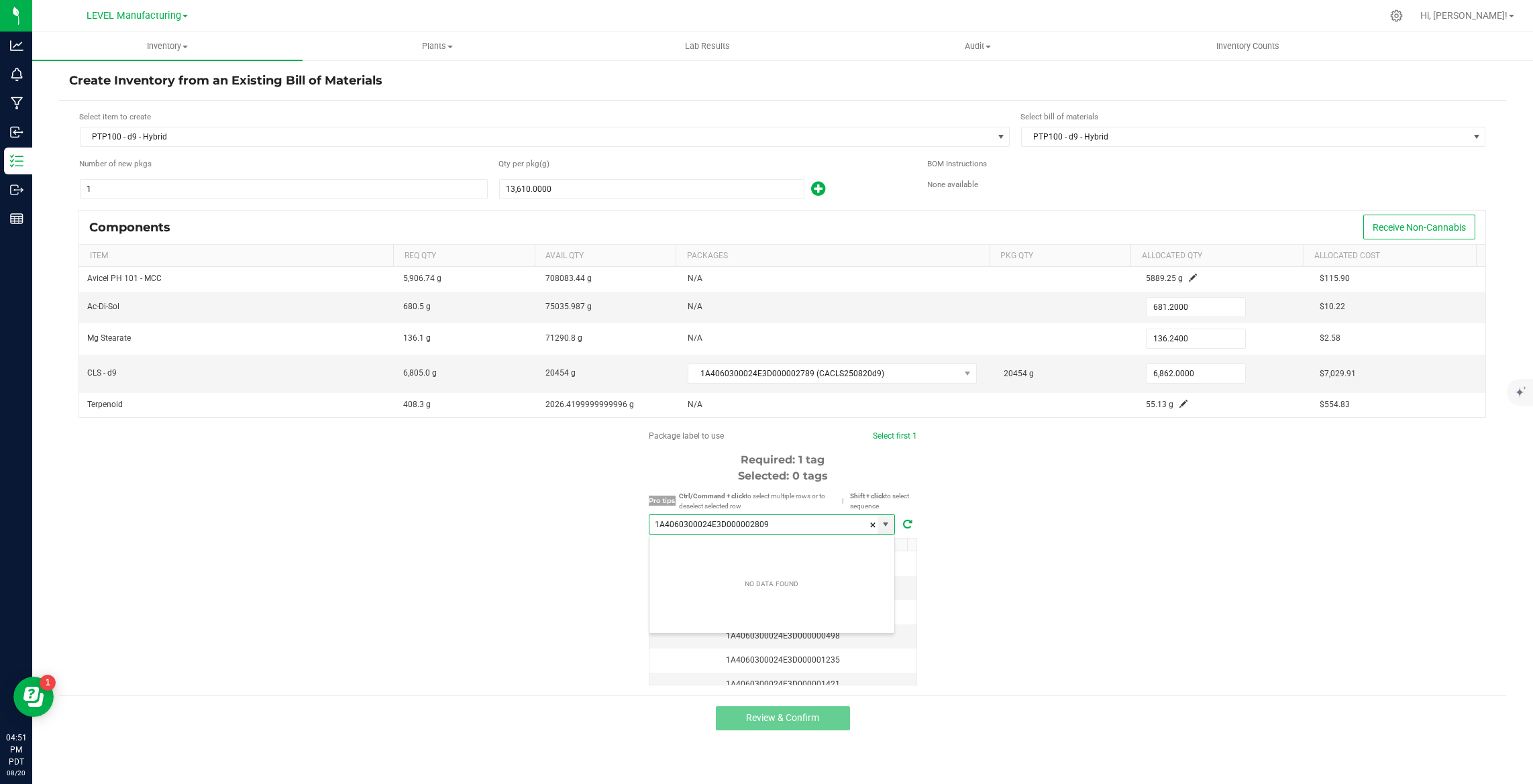
type input "1A4060300024E3D000002809"
paste input "1A4060300024E3D000002914"
click at [721, 541] on li "1A4060300024E3D000002914" at bounding box center [772, 548] width 245 height 23
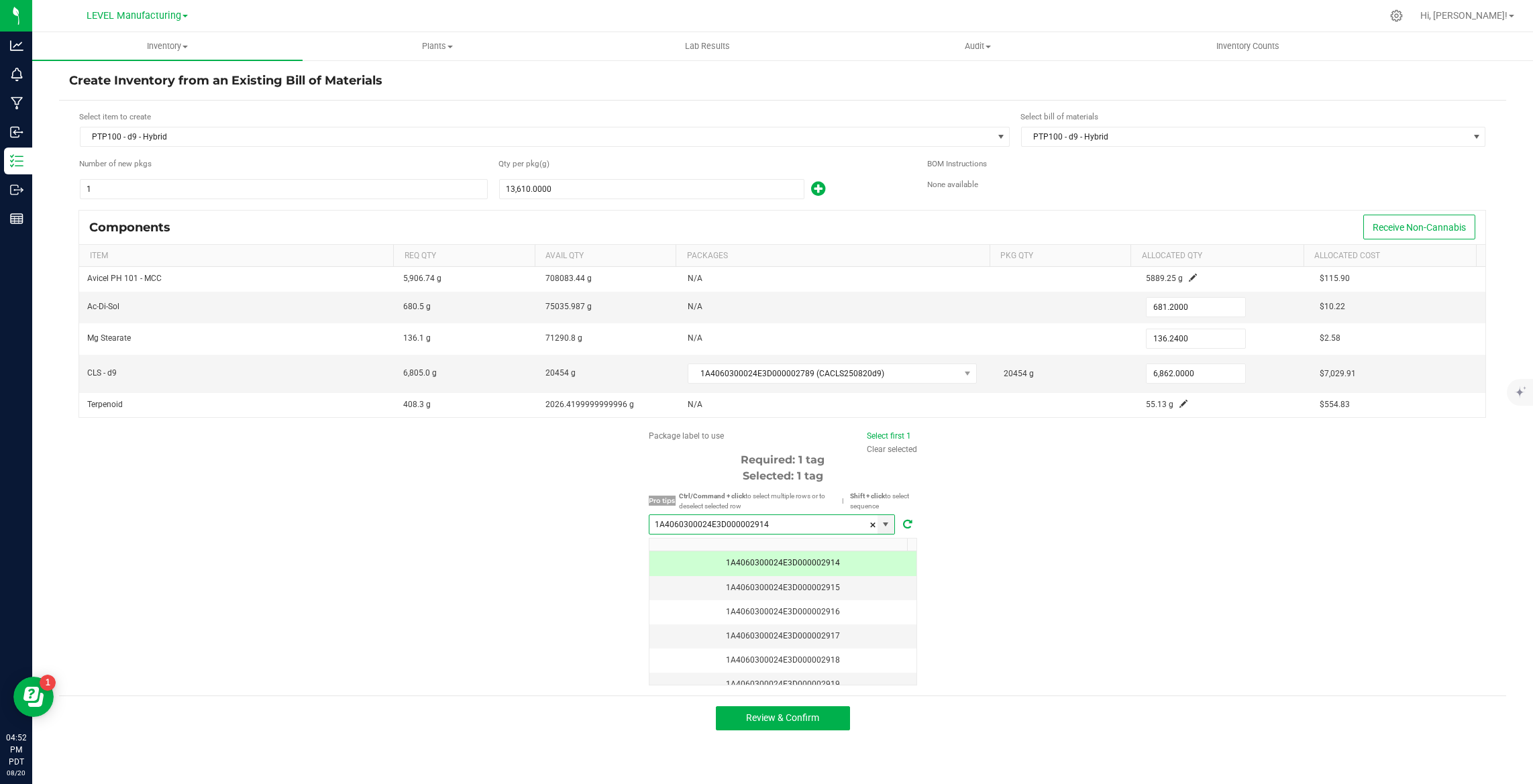
type input "1A4060300024E3D000002914"
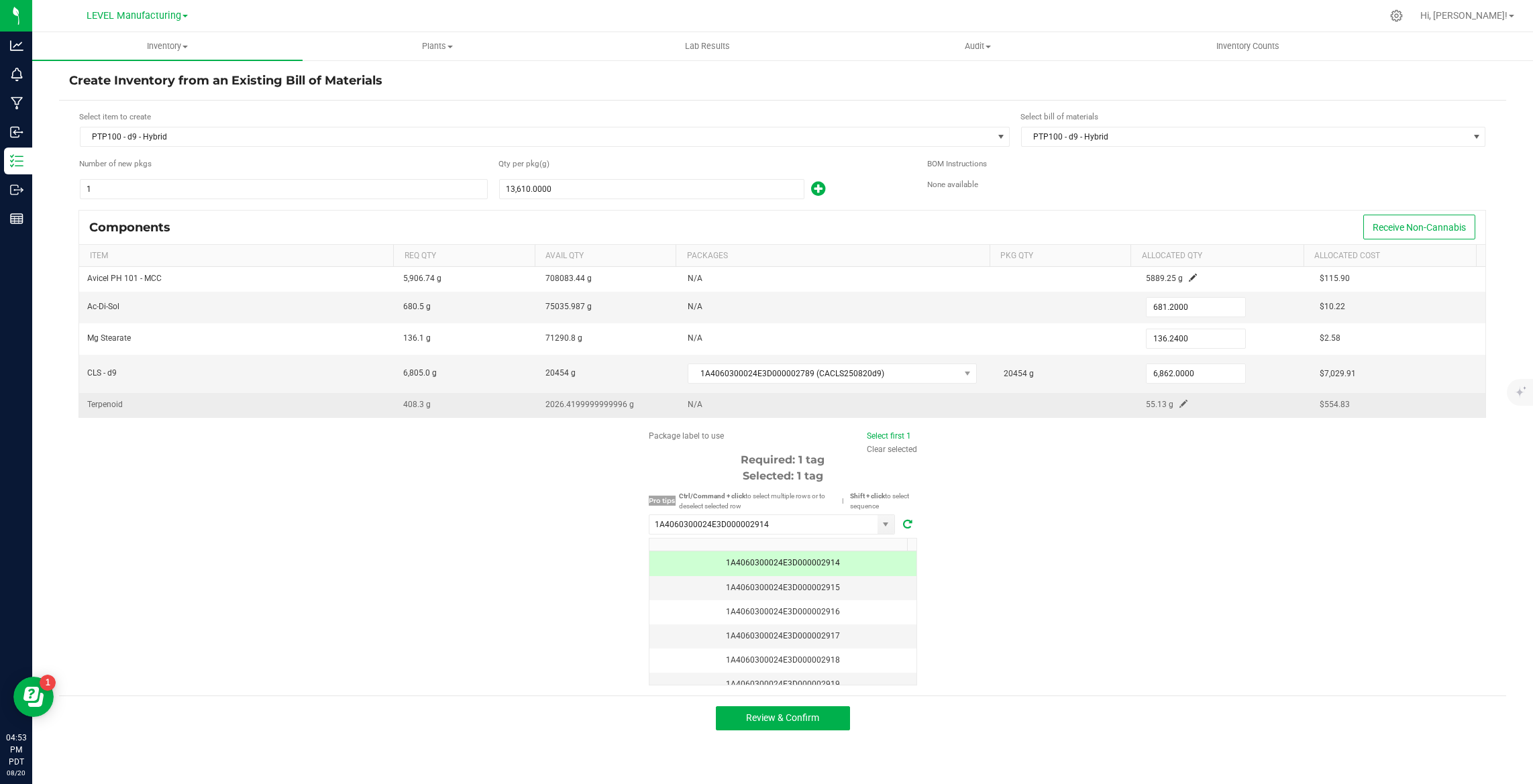
click at [1179, 404] on span at bounding box center [1183, 403] width 8 height 8
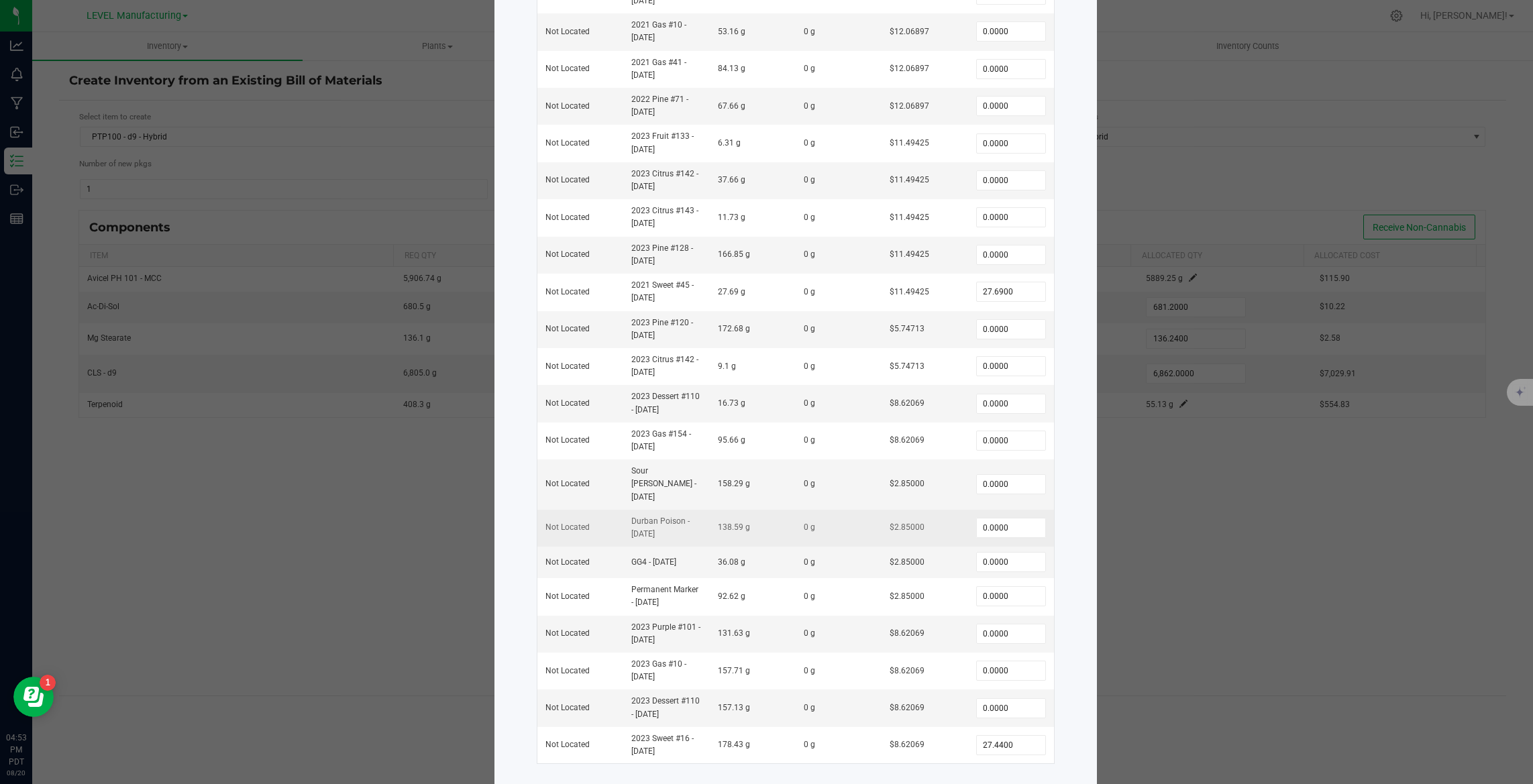
scroll to position [248, 0]
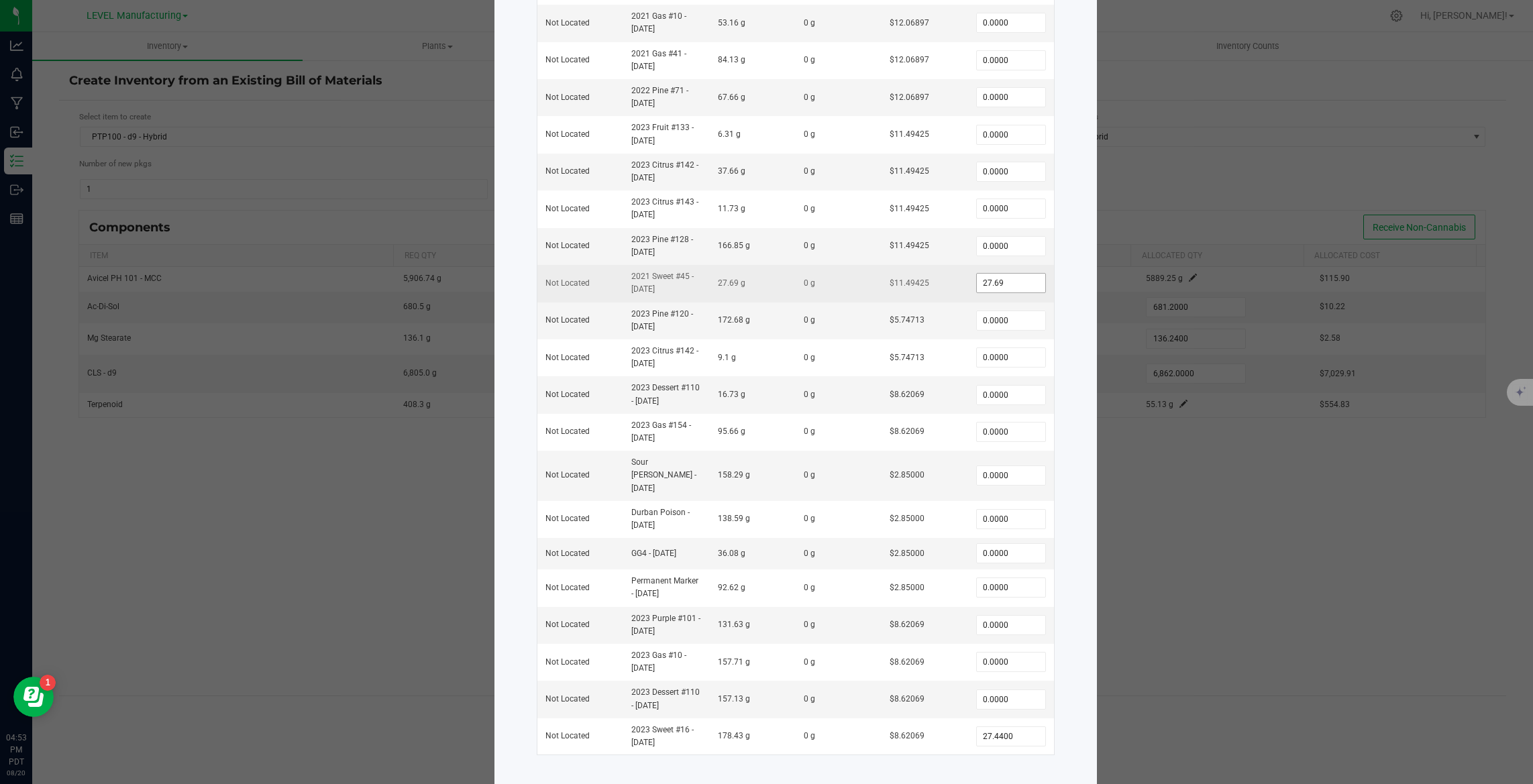
click at [997, 284] on input "27.69" at bounding box center [1010, 283] width 68 height 19
paste input "26"
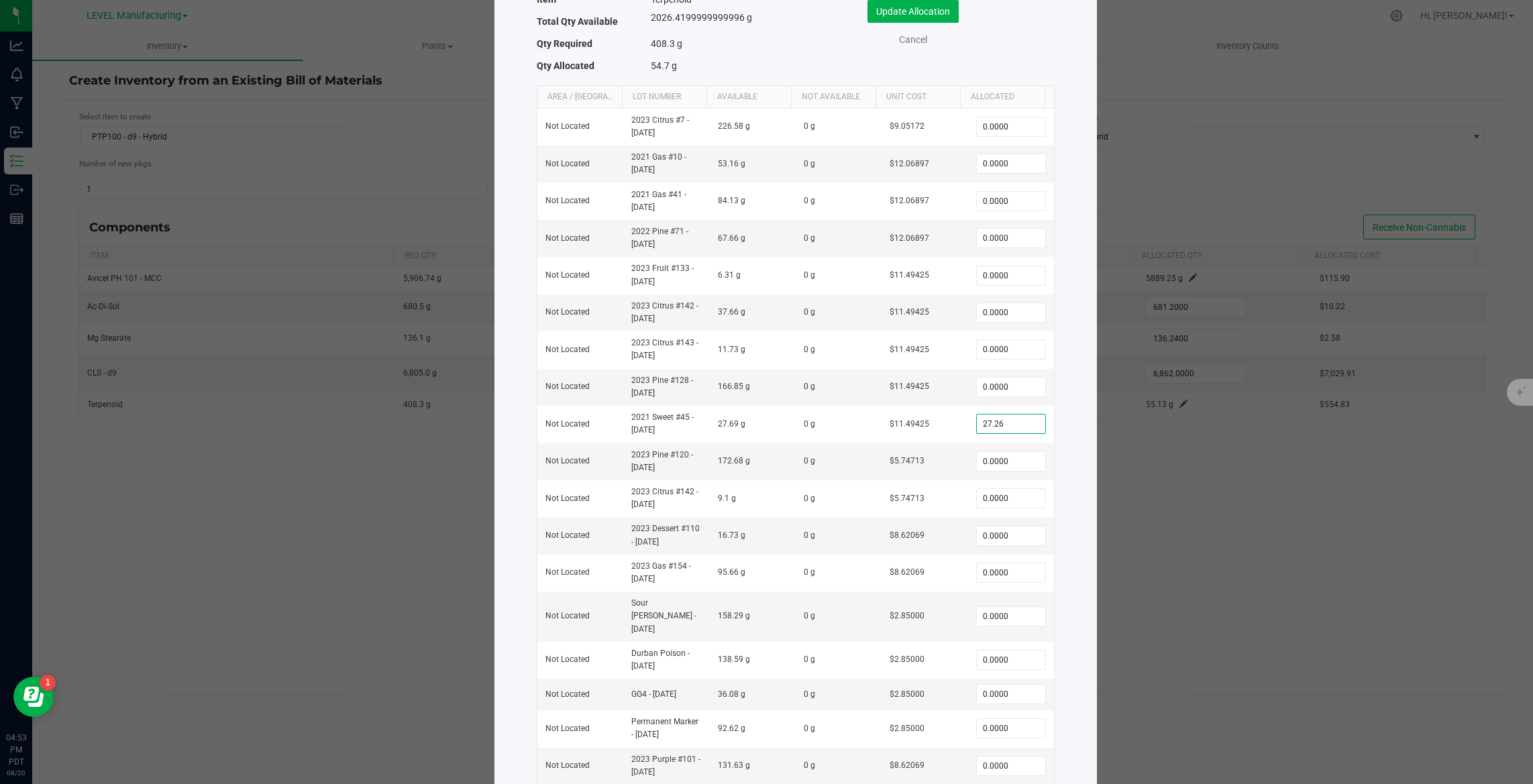
scroll to position [0, 0]
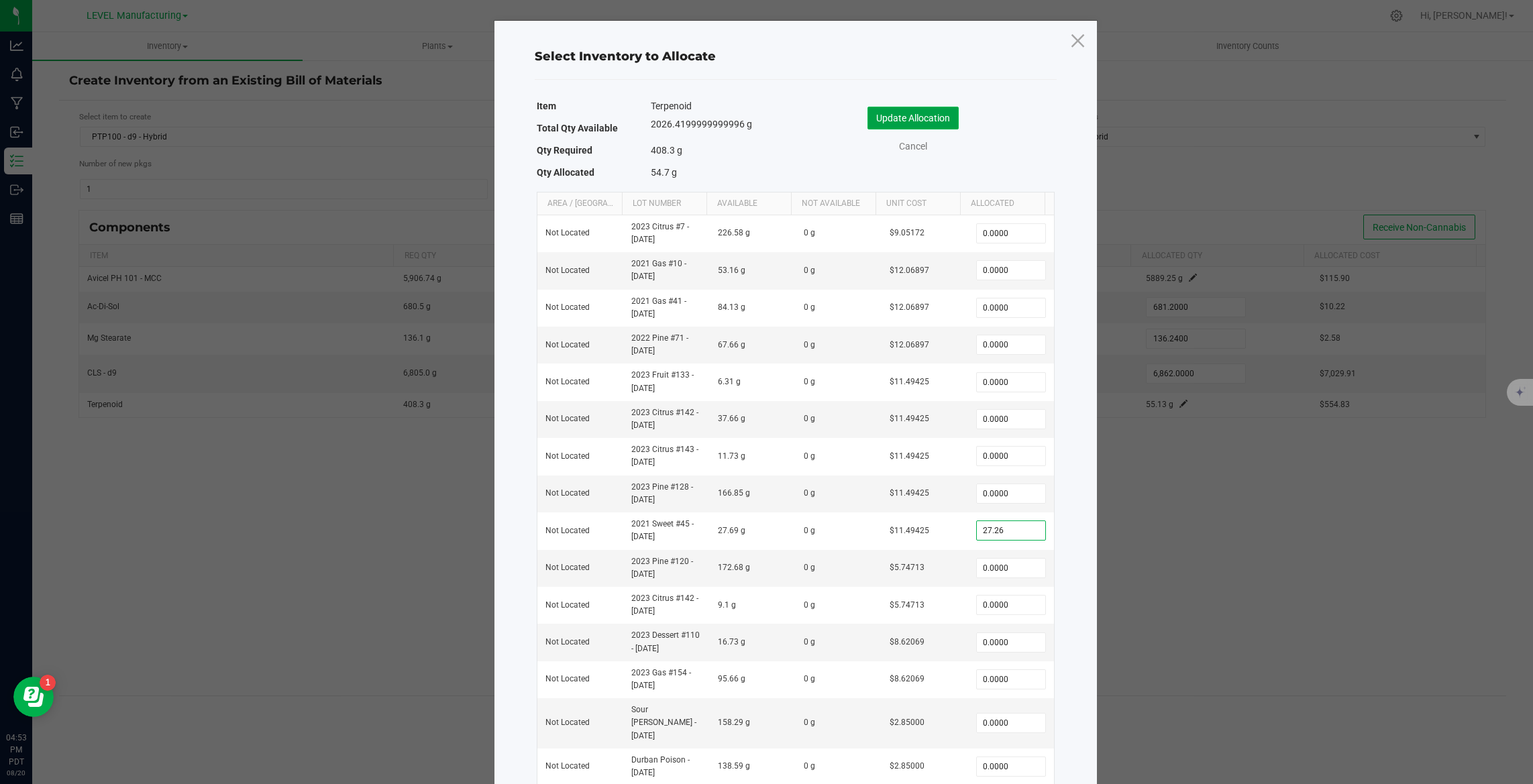
type input "27.2600"
click at [917, 116] on button "Update Allocation" at bounding box center [913, 118] width 91 height 23
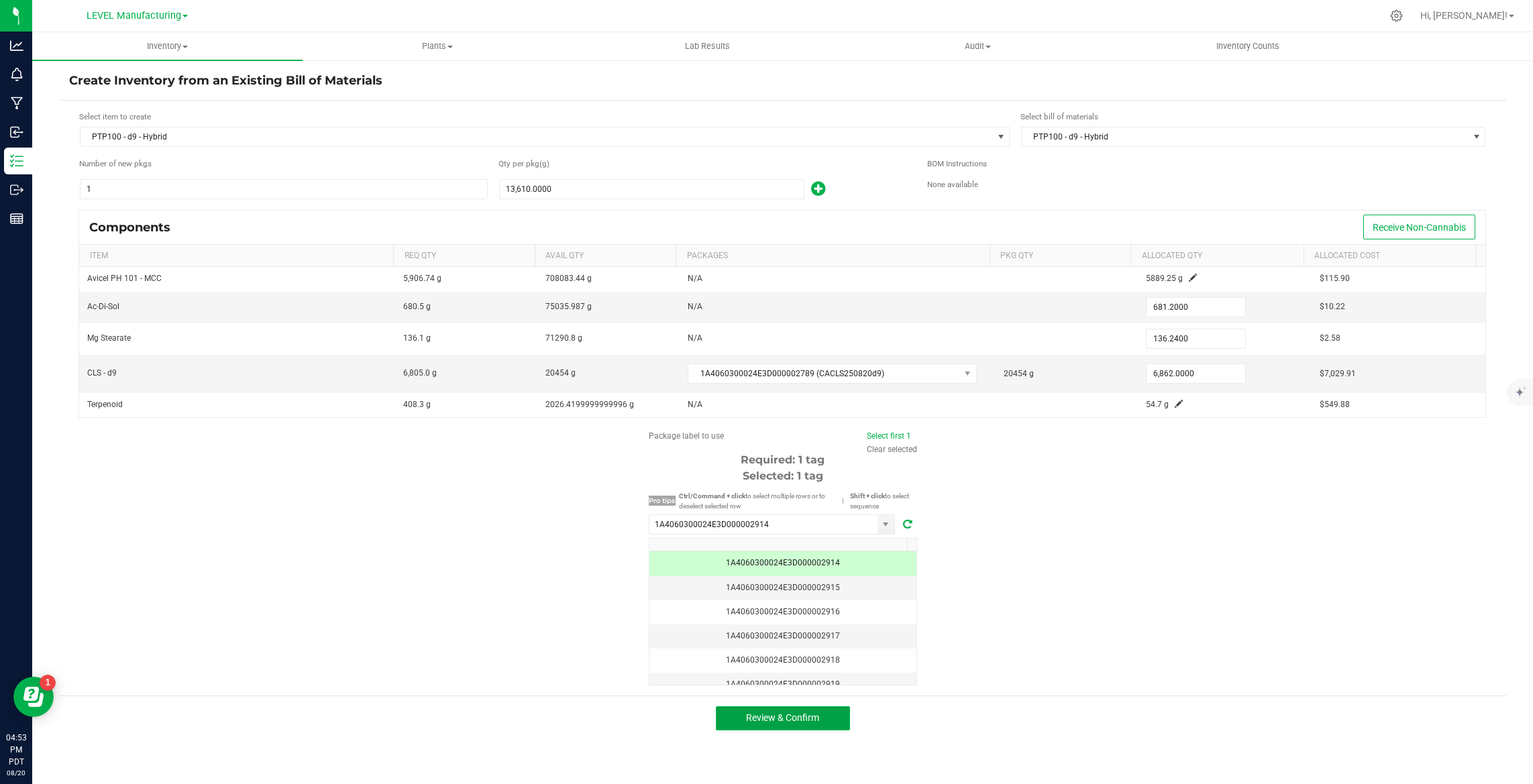
click at [803, 721] on span "Review & Confirm" at bounding box center [782, 717] width 73 height 11
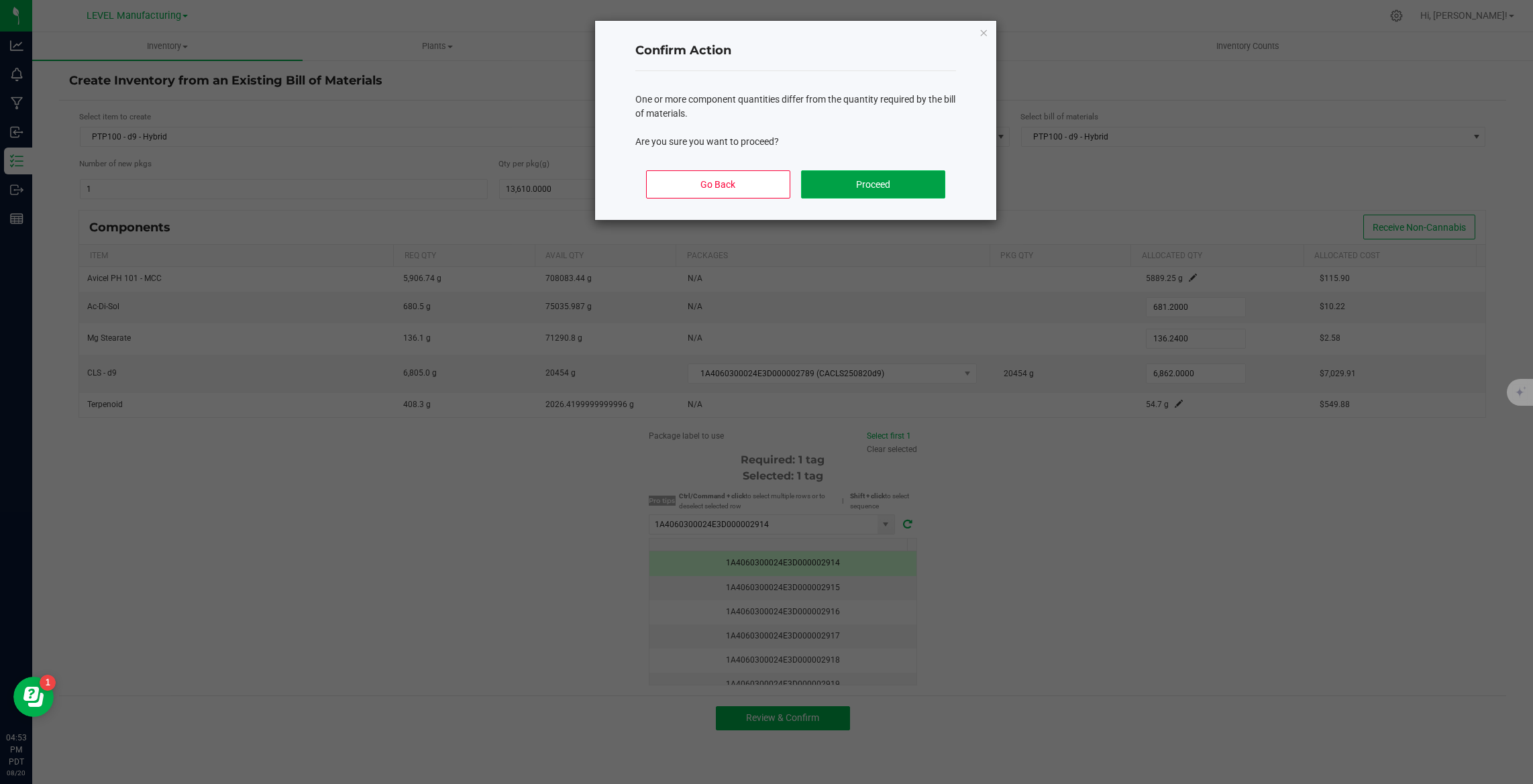
click at [887, 172] on button "Proceed" at bounding box center [872, 184] width 144 height 28
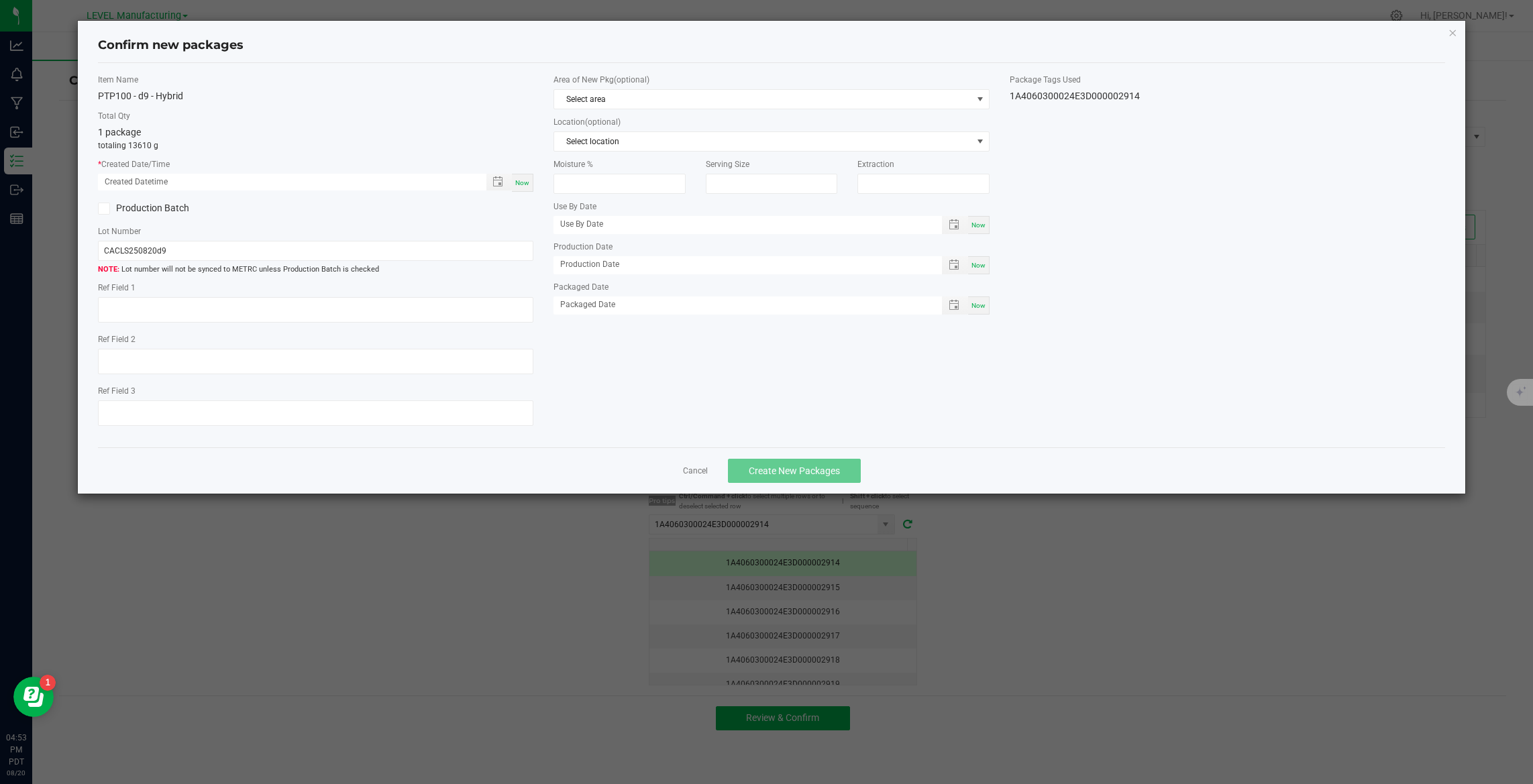
click at [527, 180] on span "Now" at bounding box center [522, 183] width 14 height 7
type input "08/20/2025 04:53 PM"
click at [267, 251] on input "CACLS250820d9" at bounding box center [315, 250] width 435 height 20
paste input "100PT250821d9H"
type input "CA100PT250821d9H"
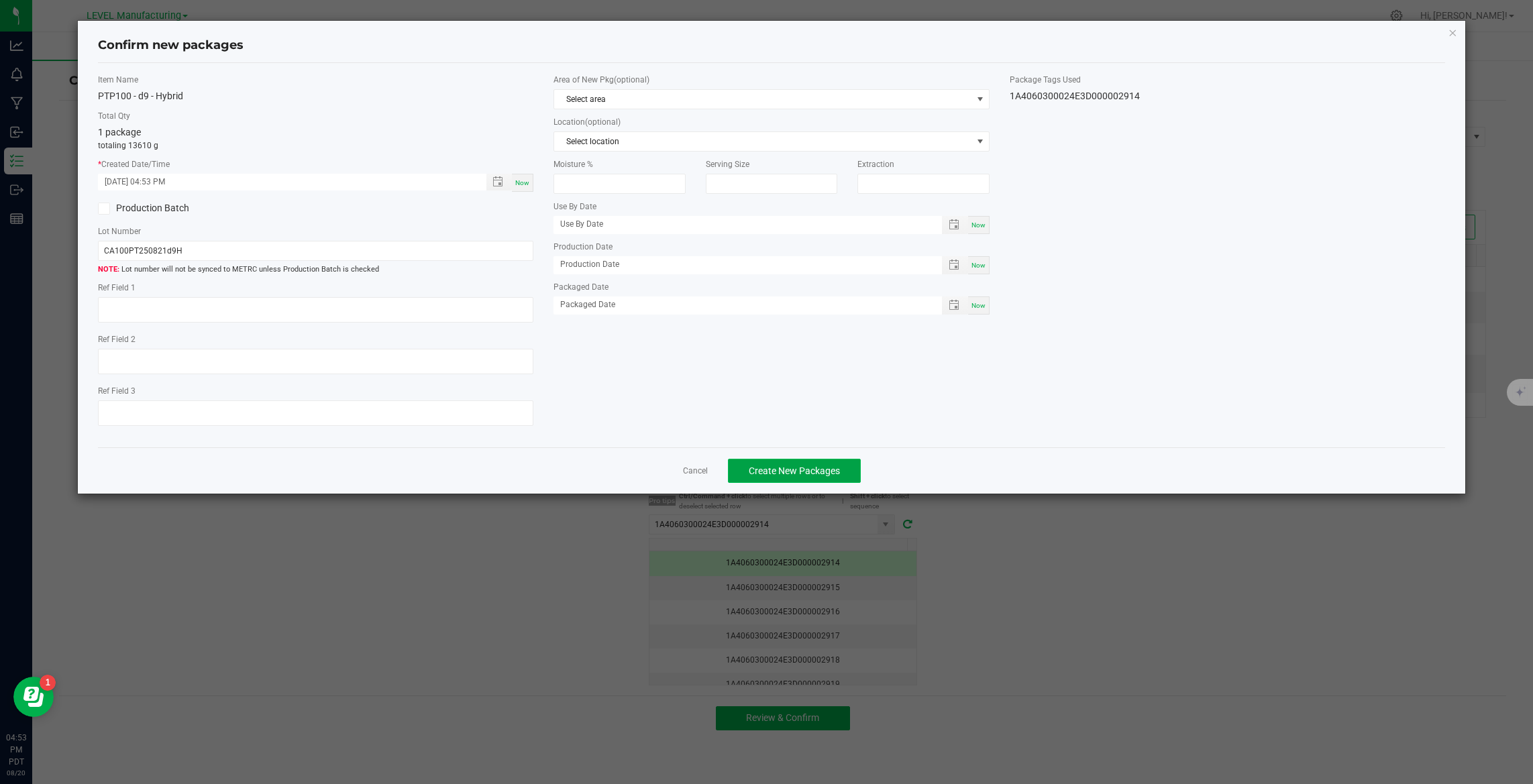
click at [821, 475] on span "Create New Packages" at bounding box center [794, 470] width 91 height 11
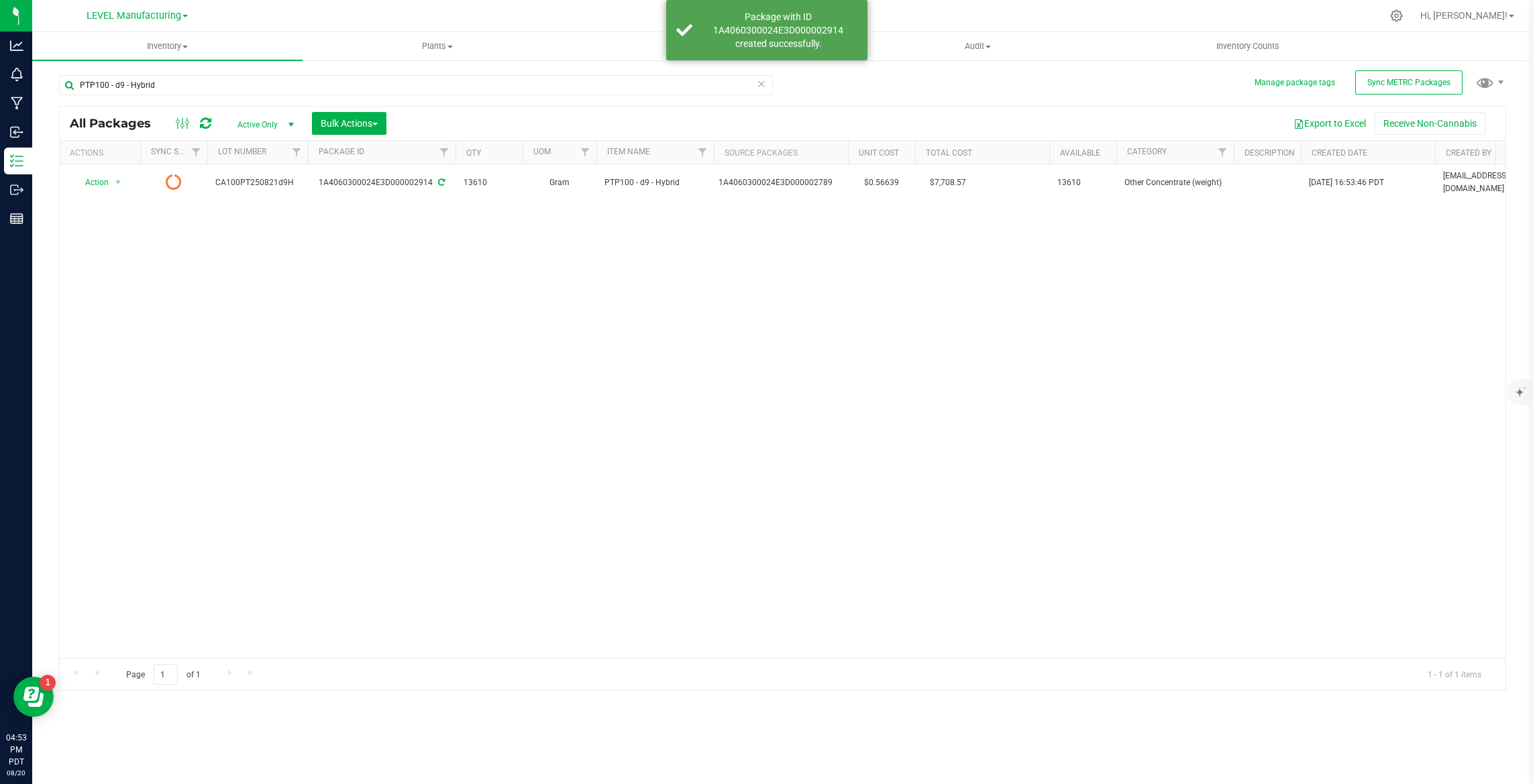
click at [758, 85] on icon at bounding box center [761, 83] width 9 height 16
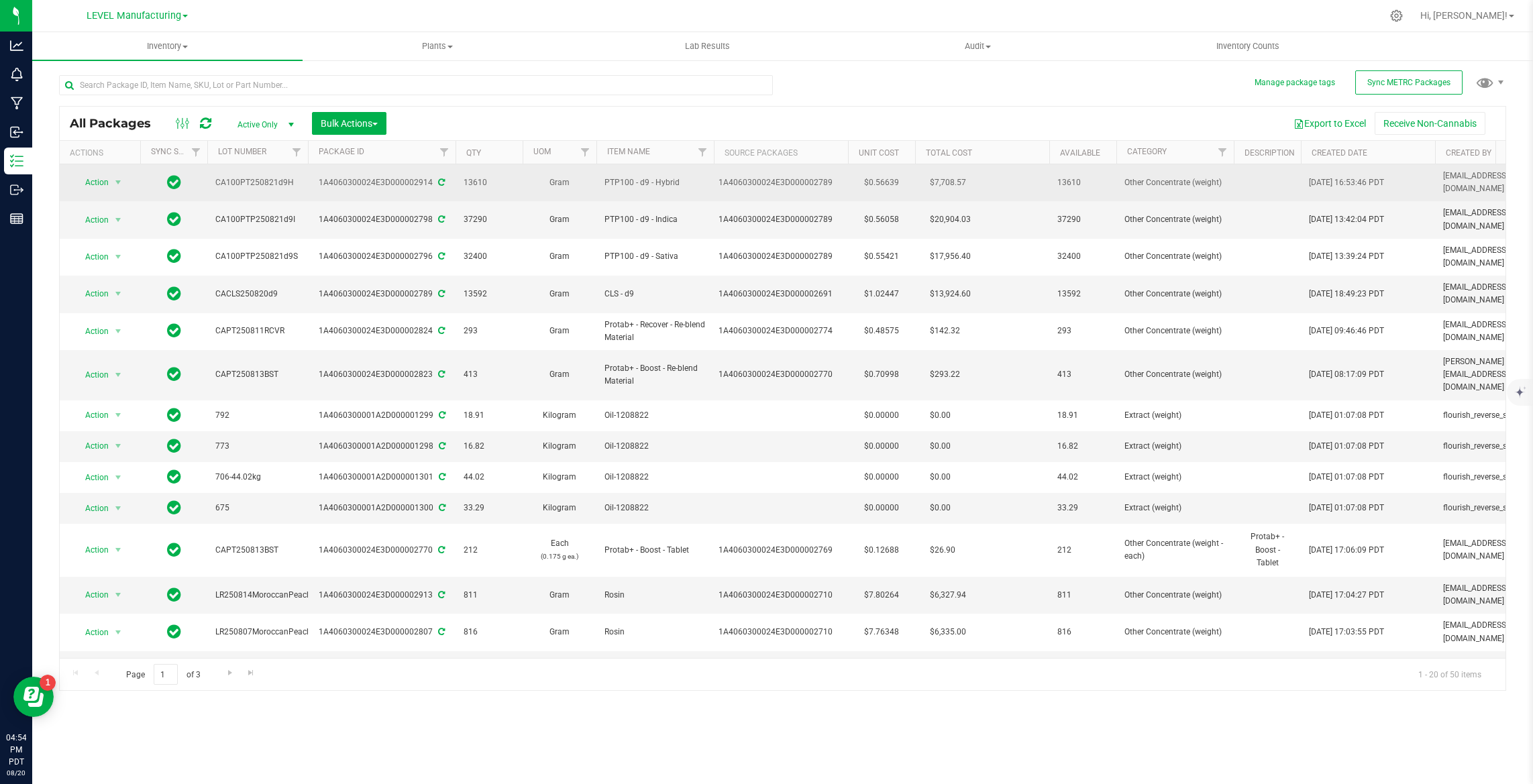
click at [254, 178] on span "CA100PT250821d9H" at bounding box center [257, 183] width 84 height 13
click at [248, 178] on input "CA100PT250821d9H" at bounding box center [255, 183] width 96 height 21
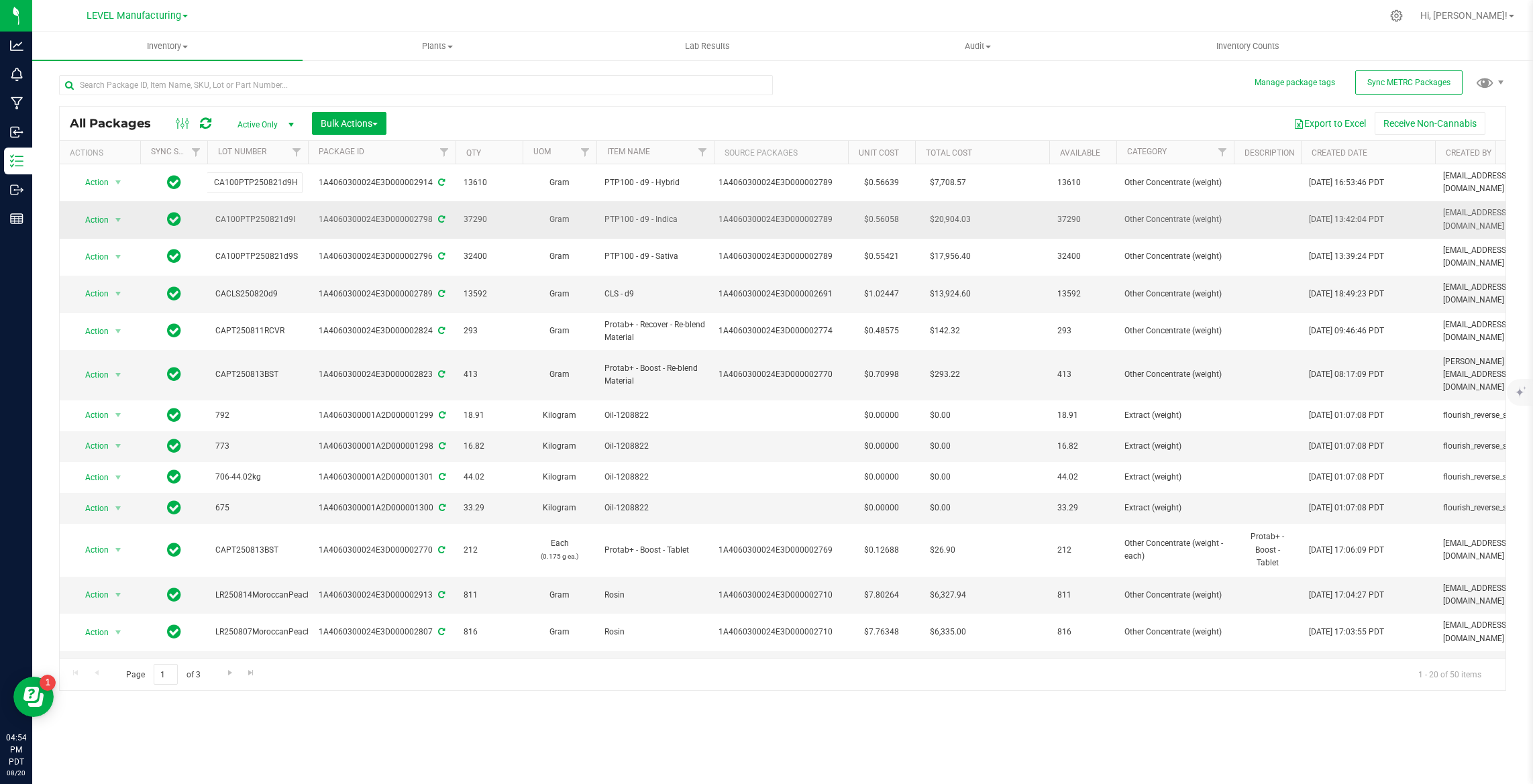
type input "CA100PTP250821d9H"
click at [403, 84] on input "text" at bounding box center [416, 85] width 714 height 20
paste input "1A4060300024E3D000002800"
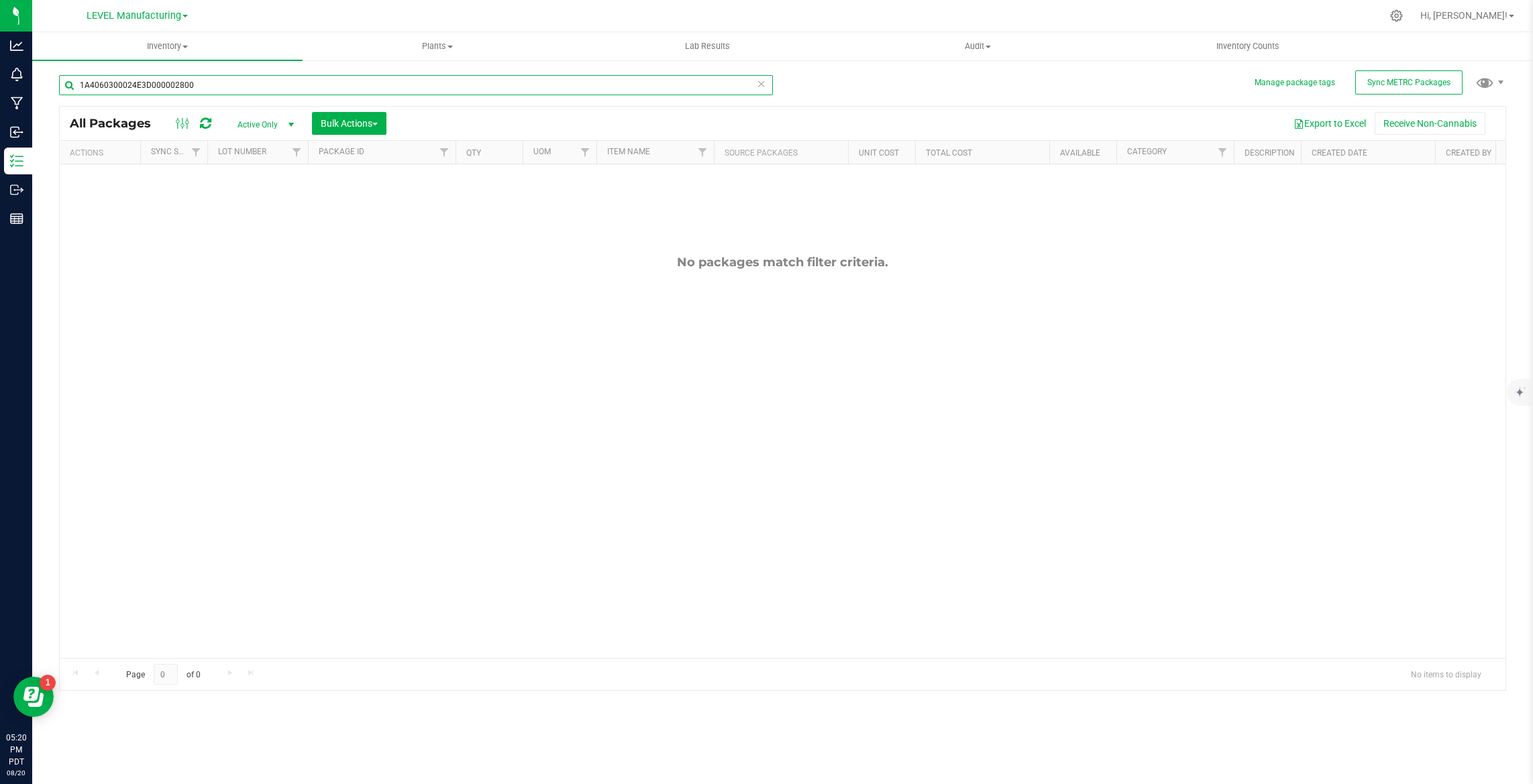
type input "1A4060300024E3D000002800"
click at [268, 125] on span "Active Only" at bounding box center [262, 124] width 74 height 19
click at [254, 208] on li "All" at bounding box center [262, 206] width 72 height 20
click at [237, 123] on span "All" at bounding box center [262, 124] width 74 height 19
click at [255, 143] on li "Active Only" at bounding box center [262, 147] width 72 height 20
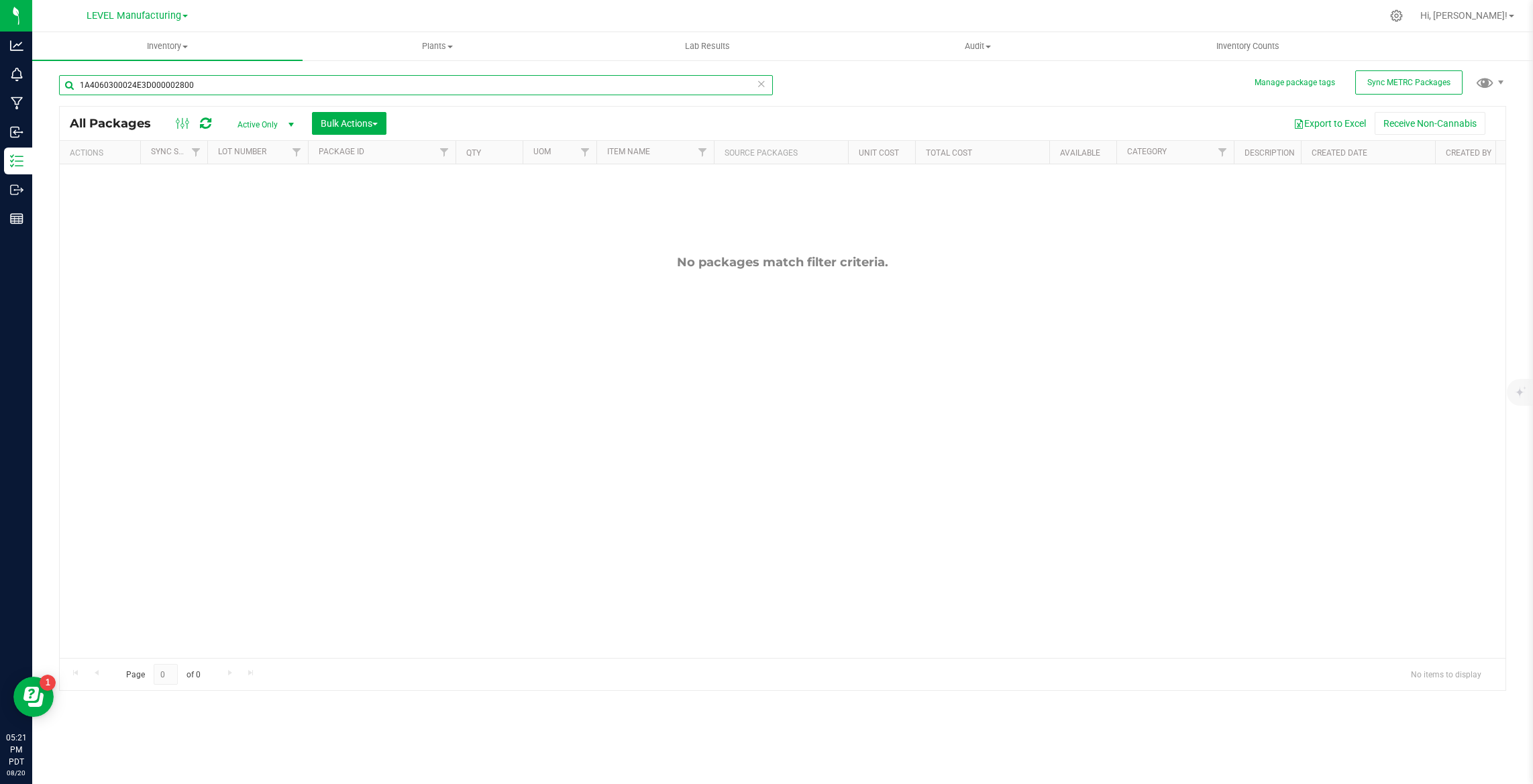
click at [267, 83] on input "1A4060300024E3D000002800" at bounding box center [416, 85] width 714 height 20
paste input "3"
type input "1A4060300024E3D000002803"
click at [238, 124] on span "Active Only" at bounding box center [262, 124] width 74 height 19
click at [253, 209] on li "All" at bounding box center [262, 206] width 72 height 20
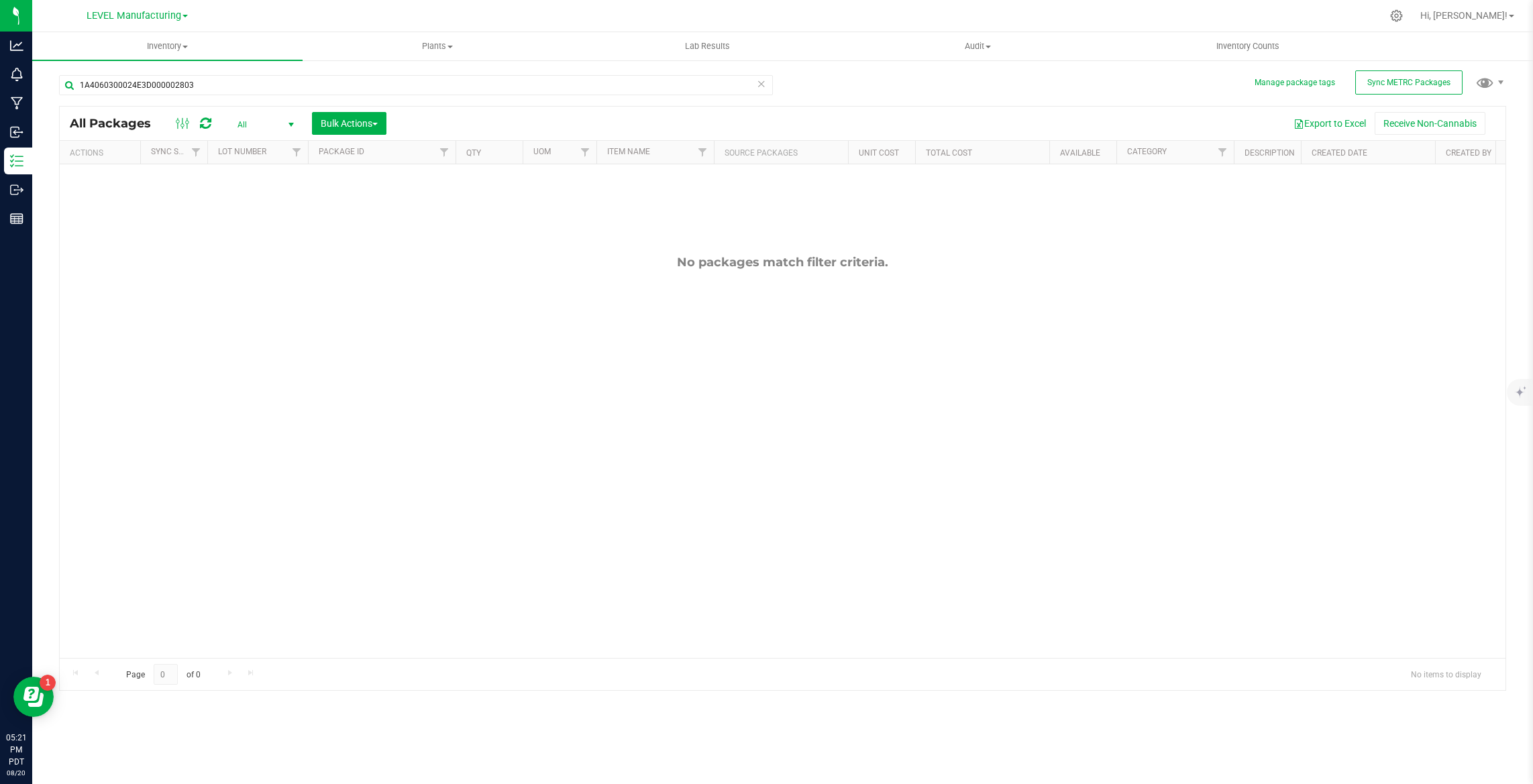
click at [243, 124] on span "All" at bounding box center [262, 124] width 74 height 19
click at [250, 148] on li "Active Only" at bounding box center [262, 147] width 72 height 20
click at [760, 83] on icon at bounding box center [761, 83] width 9 height 16
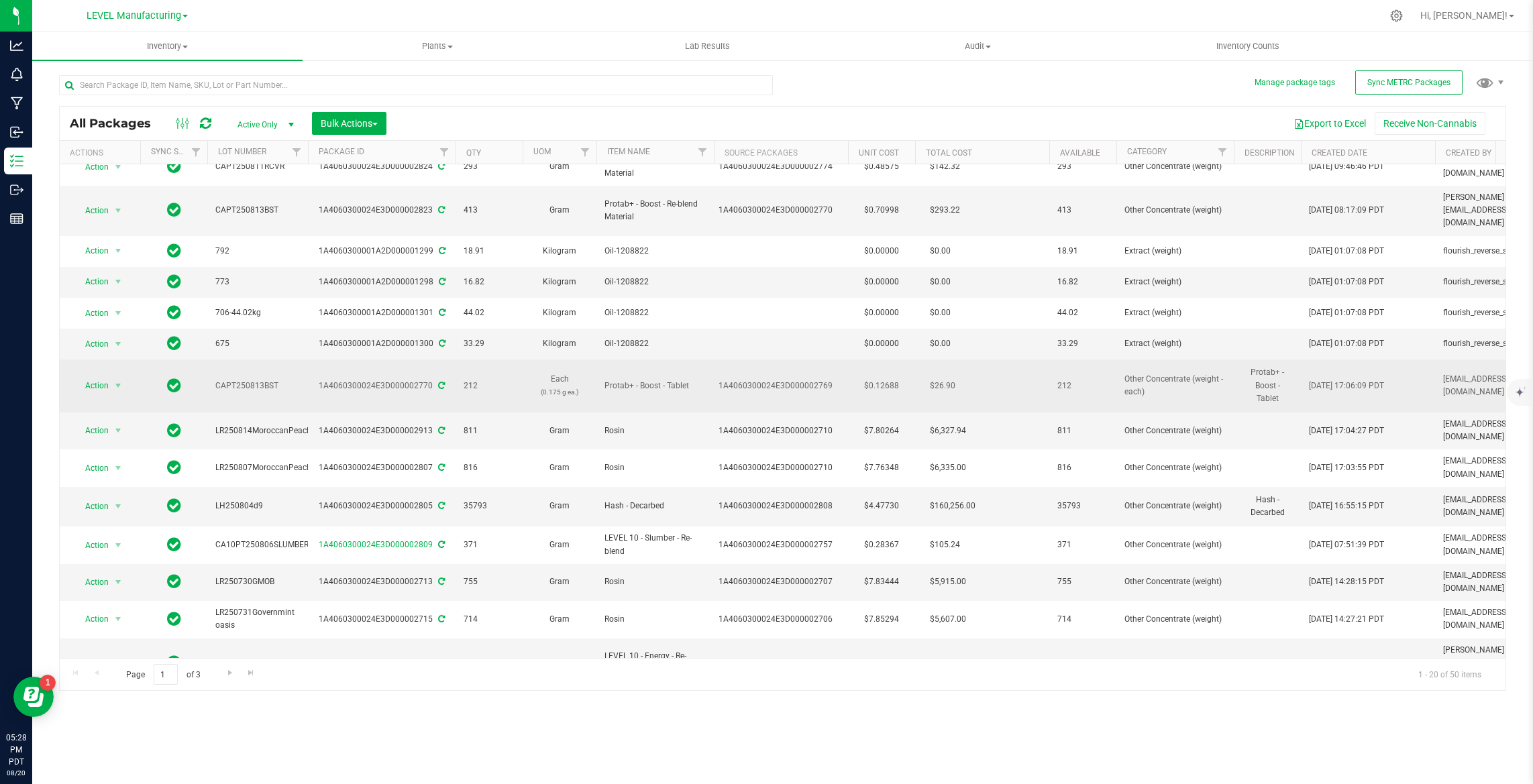
scroll to position [197, 0]
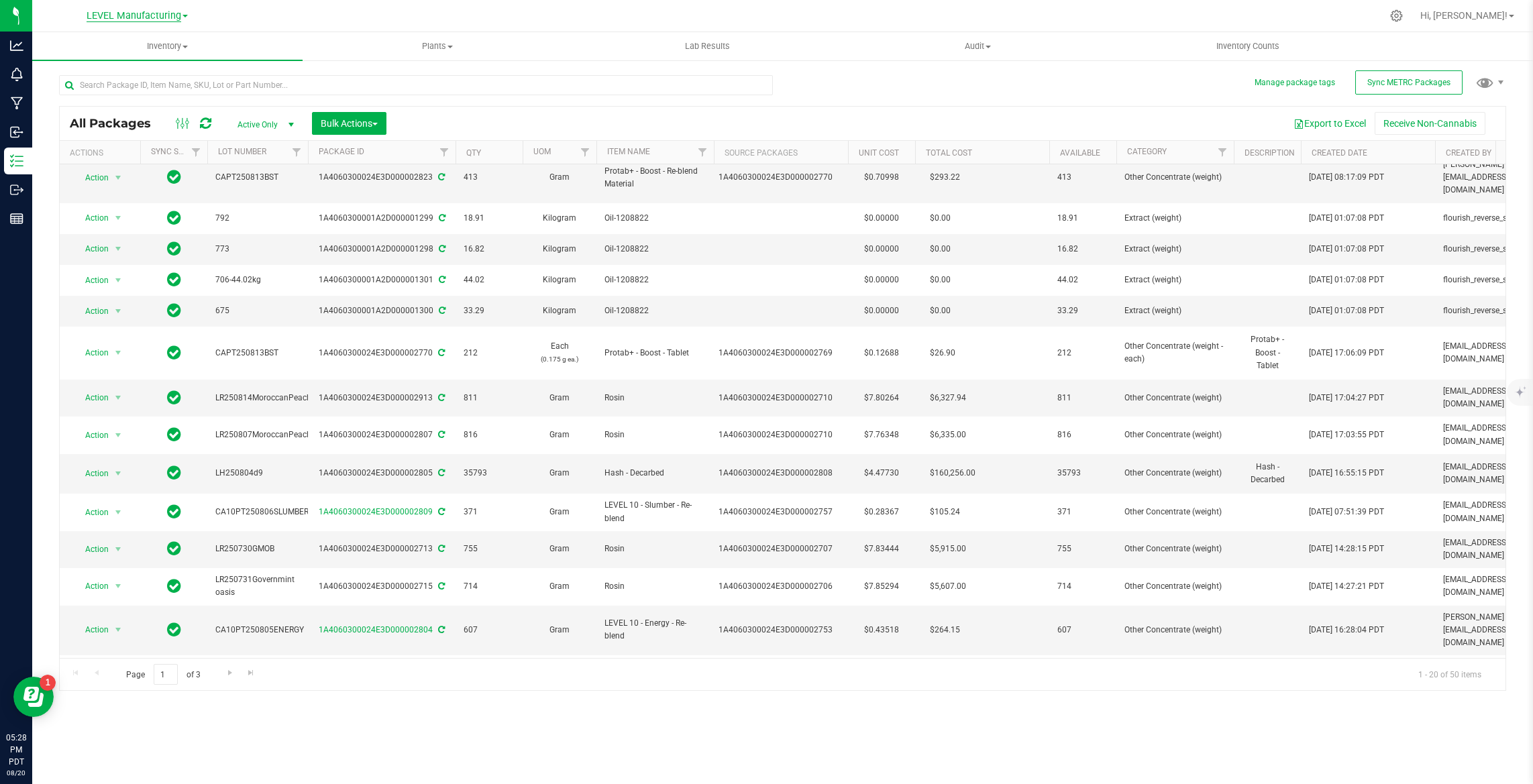
click at [137, 16] on span "LEVEL Manufacturing" at bounding box center [134, 15] width 94 height 12
click at [142, 58] on link "LEVEL Distribution" at bounding box center [136, 65] width 196 height 18
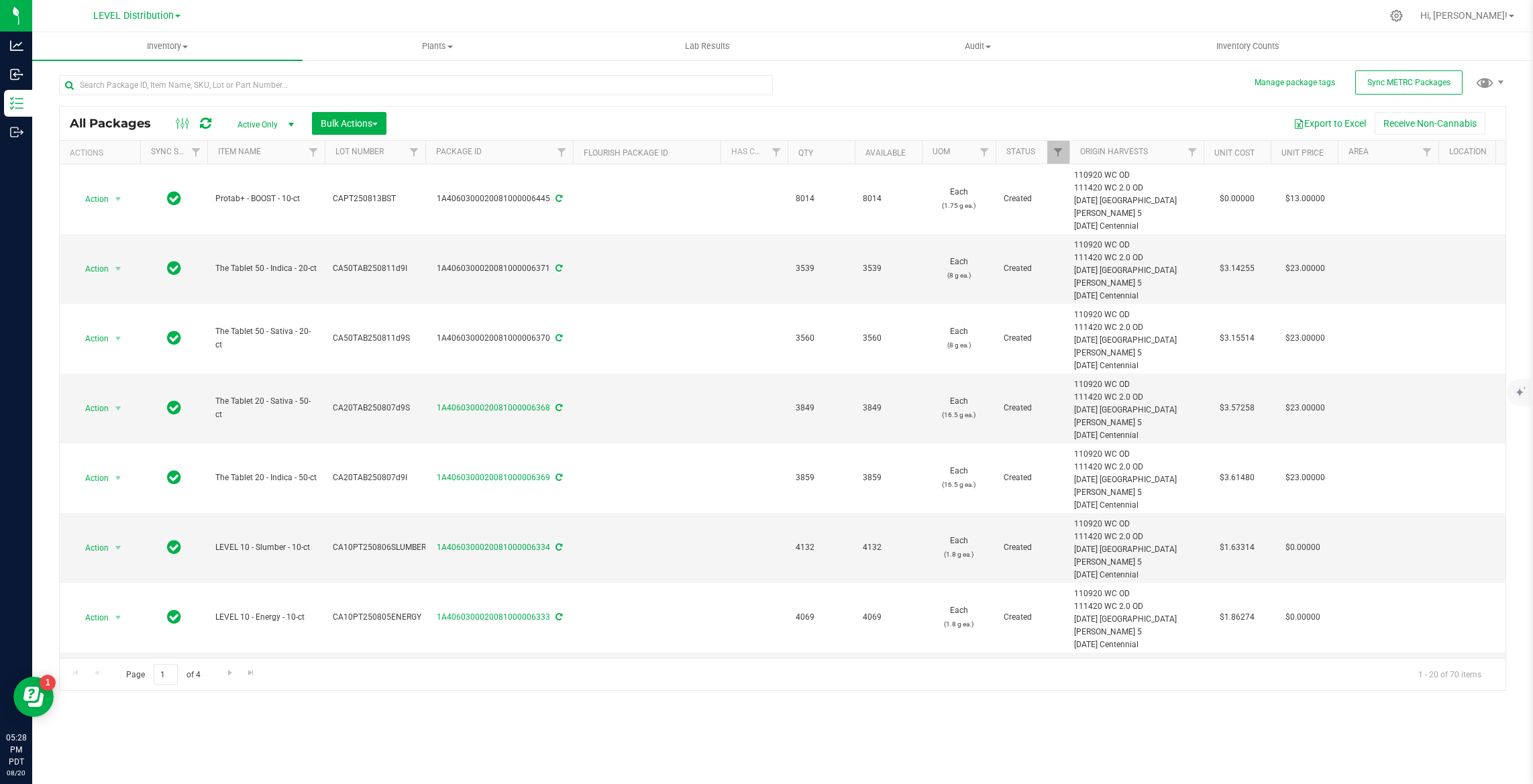
click at [205, 123] on icon at bounding box center [205, 123] width 11 height 13
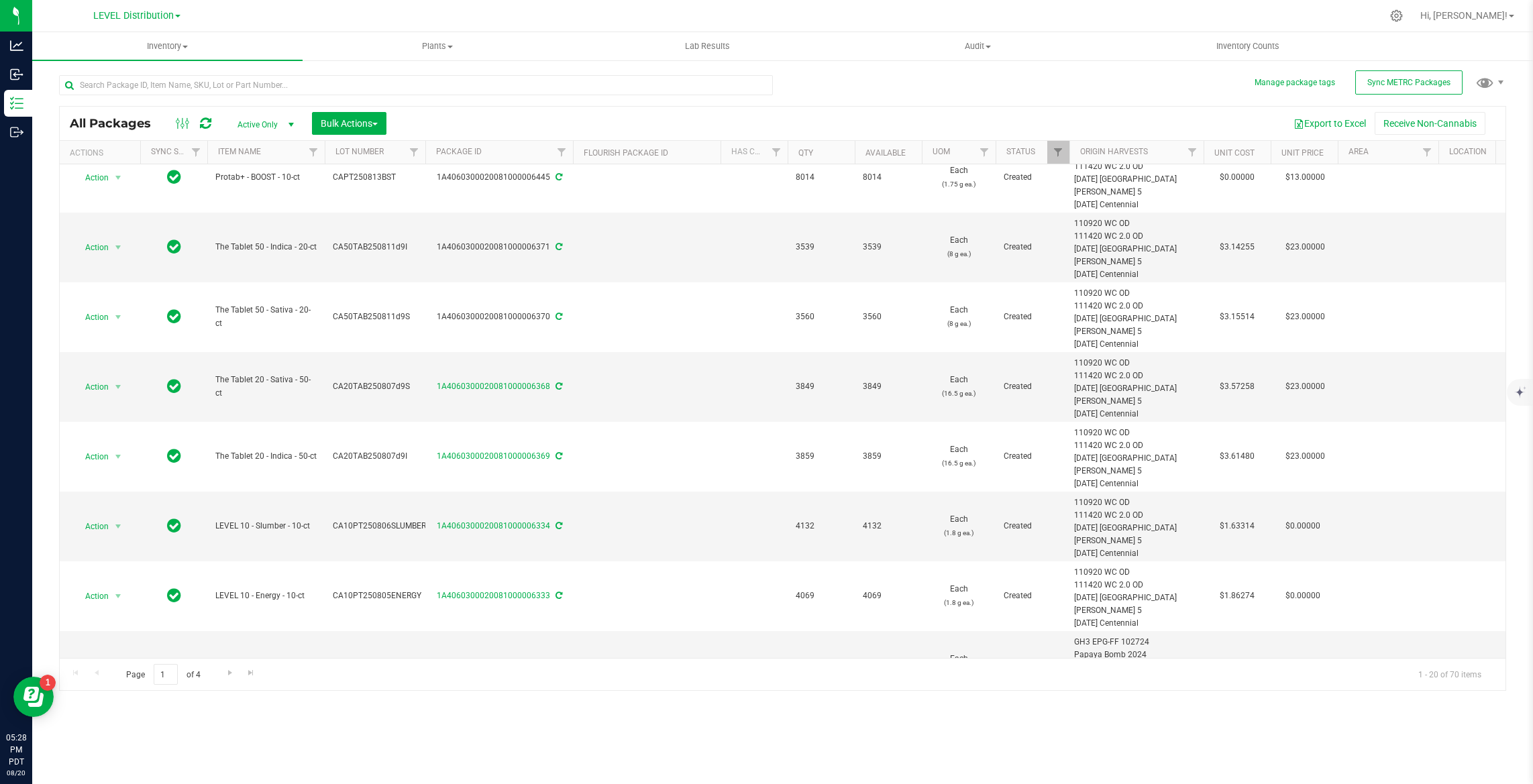
scroll to position [18, 0]
click at [262, 82] on input "text" at bounding box center [416, 85] width 714 height 20
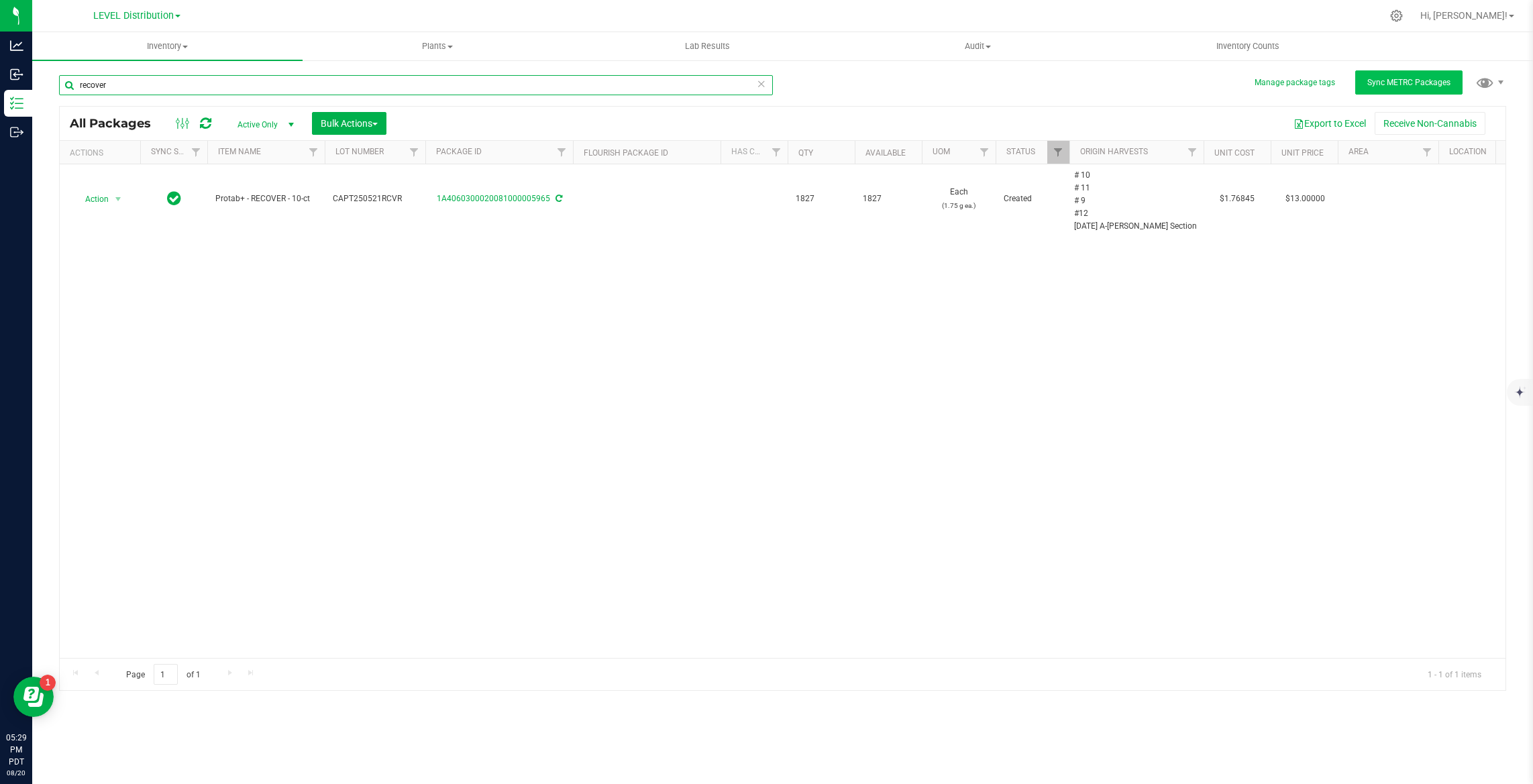
type input "recover"
click at [1394, 84] on span "Sync METRC Packages" at bounding box center [1408, 82] width 83 height 9
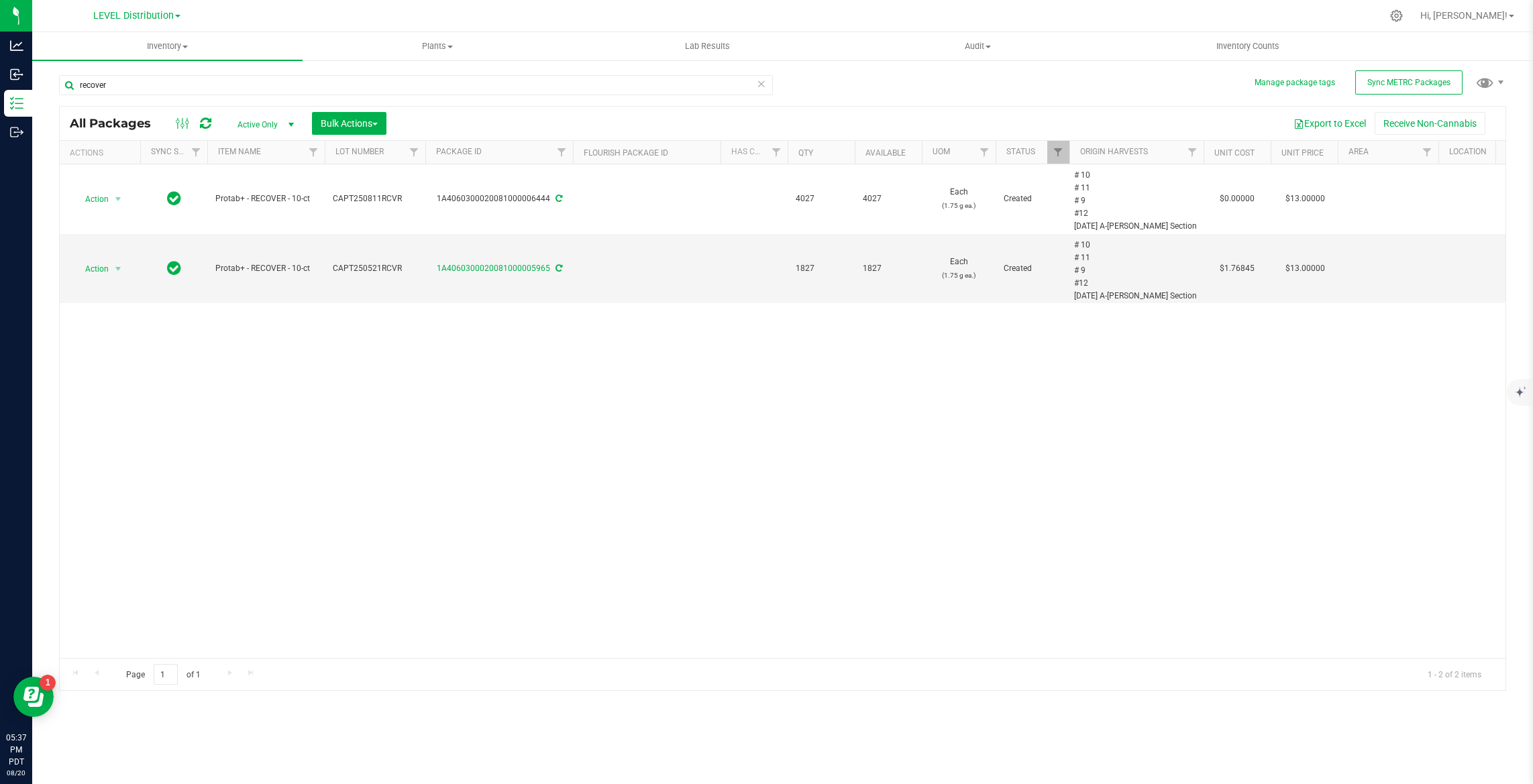
click at [761, 85] on icon at bounding box center [761, 83] width 9 height 16
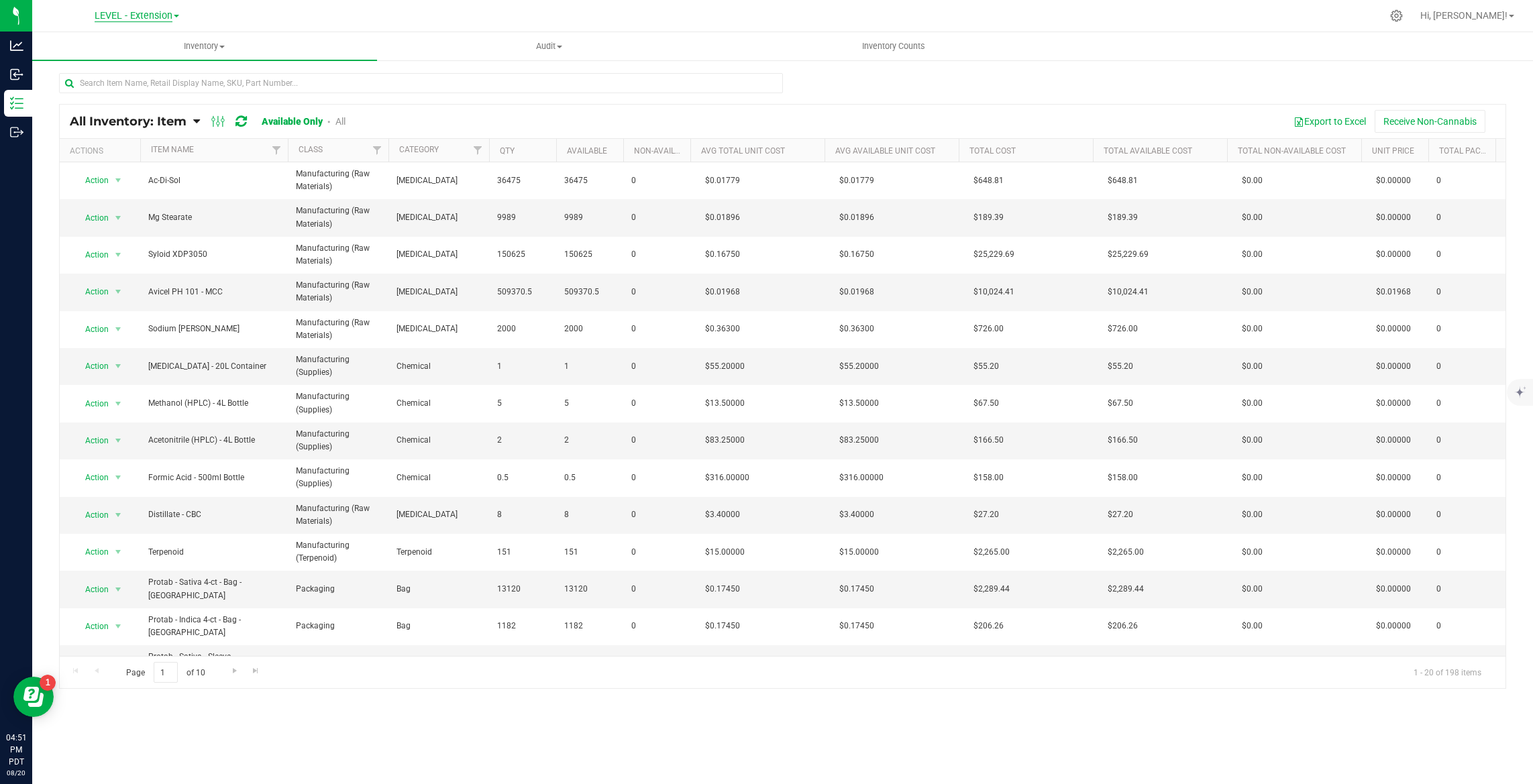
click at [151, 16] on span "LEVEL - Extension" at bounding box center [133, 15] width 78 height 12
click at [146, 75] on link "LEVEL Manufacturing" at bounding box center [136, 83] width 196 height 18
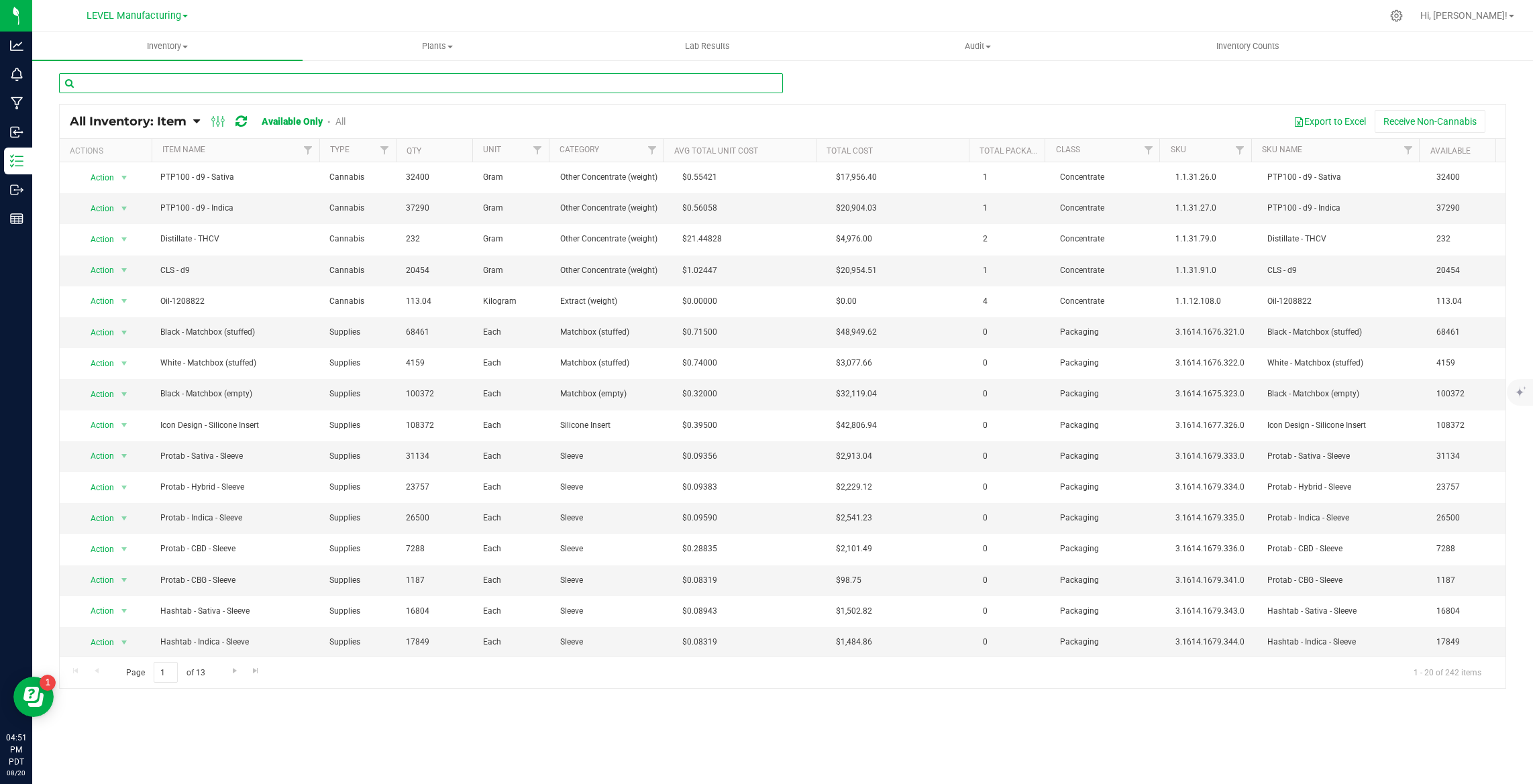
click at [151, 78] on input "text" at bounding box center [421, 83] width 724 height 20
paste input "1A4060300024E3D000002809"
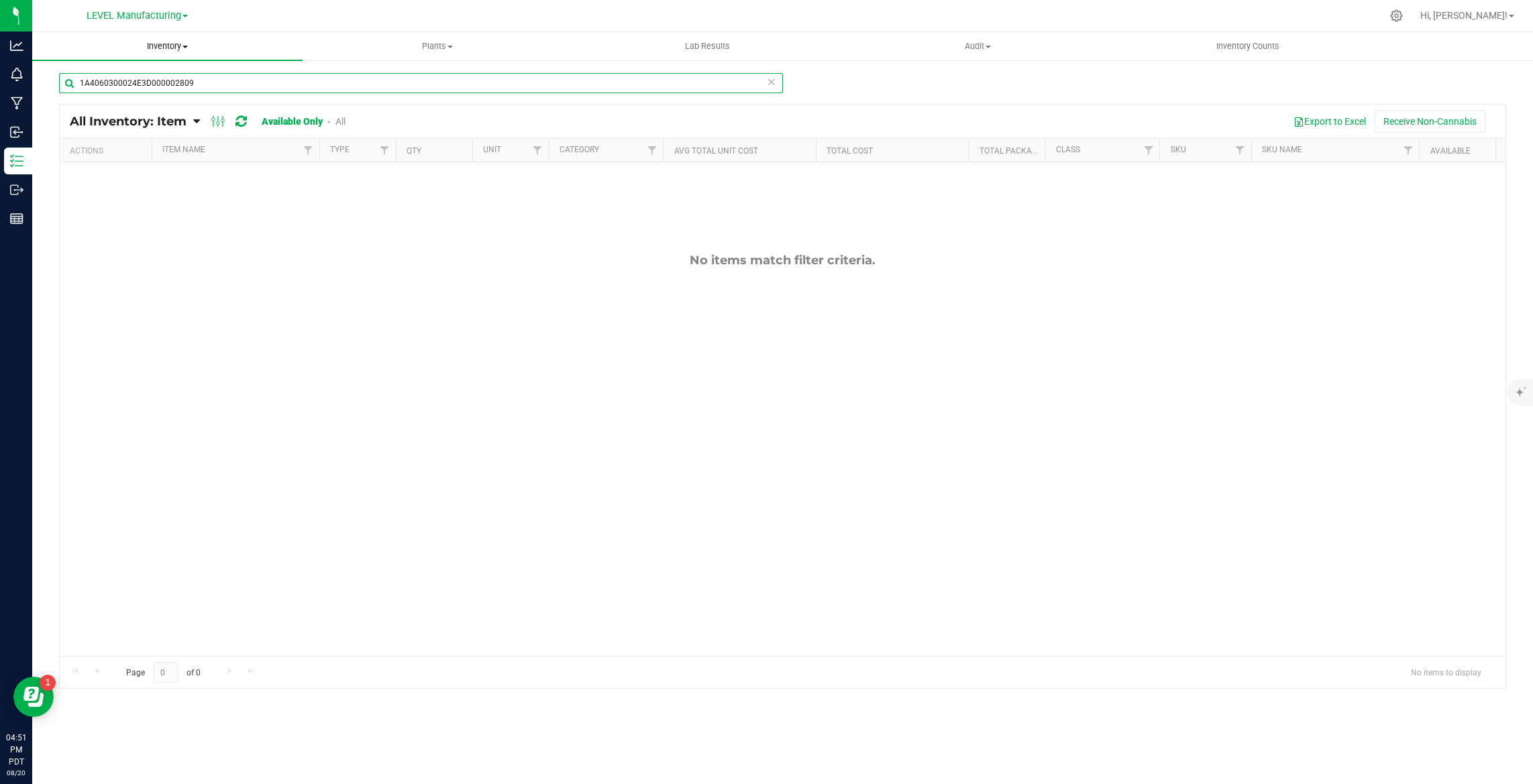
type input "1A4060300024E3D000002809"
click at [167, 53] on uib-tab-heading "Inventory All packages All inventory Waste log Create inventory" at bounding box center [167, 46] width 270 height 28
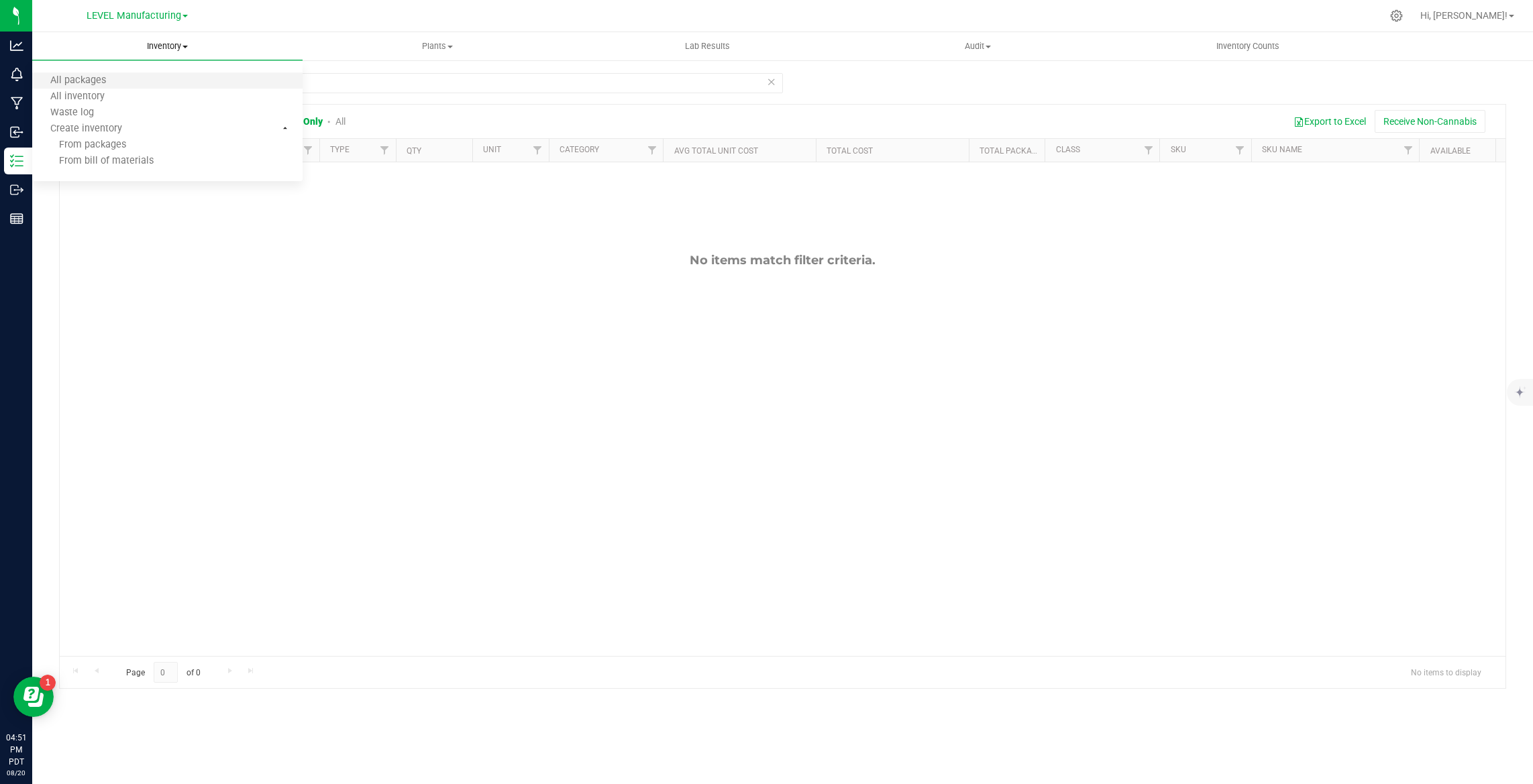
click at [160, 78] on li "All packages" at bounding box center [167, 81] width 270 height 16
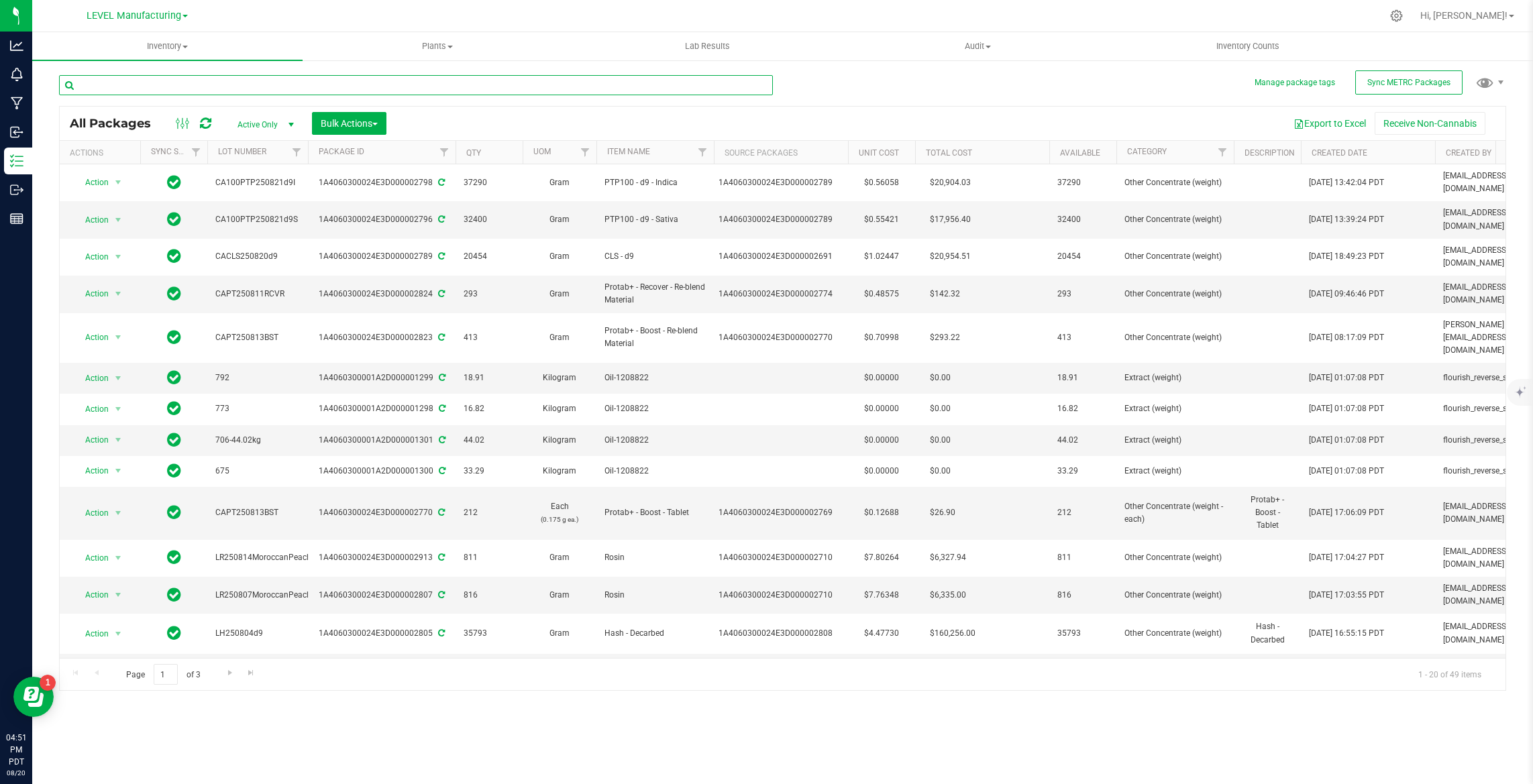
click at [173, 79] on input "text" at bounding box center [416, 85] width 714 height 20
paste input "1A4060300024E3D000002809"
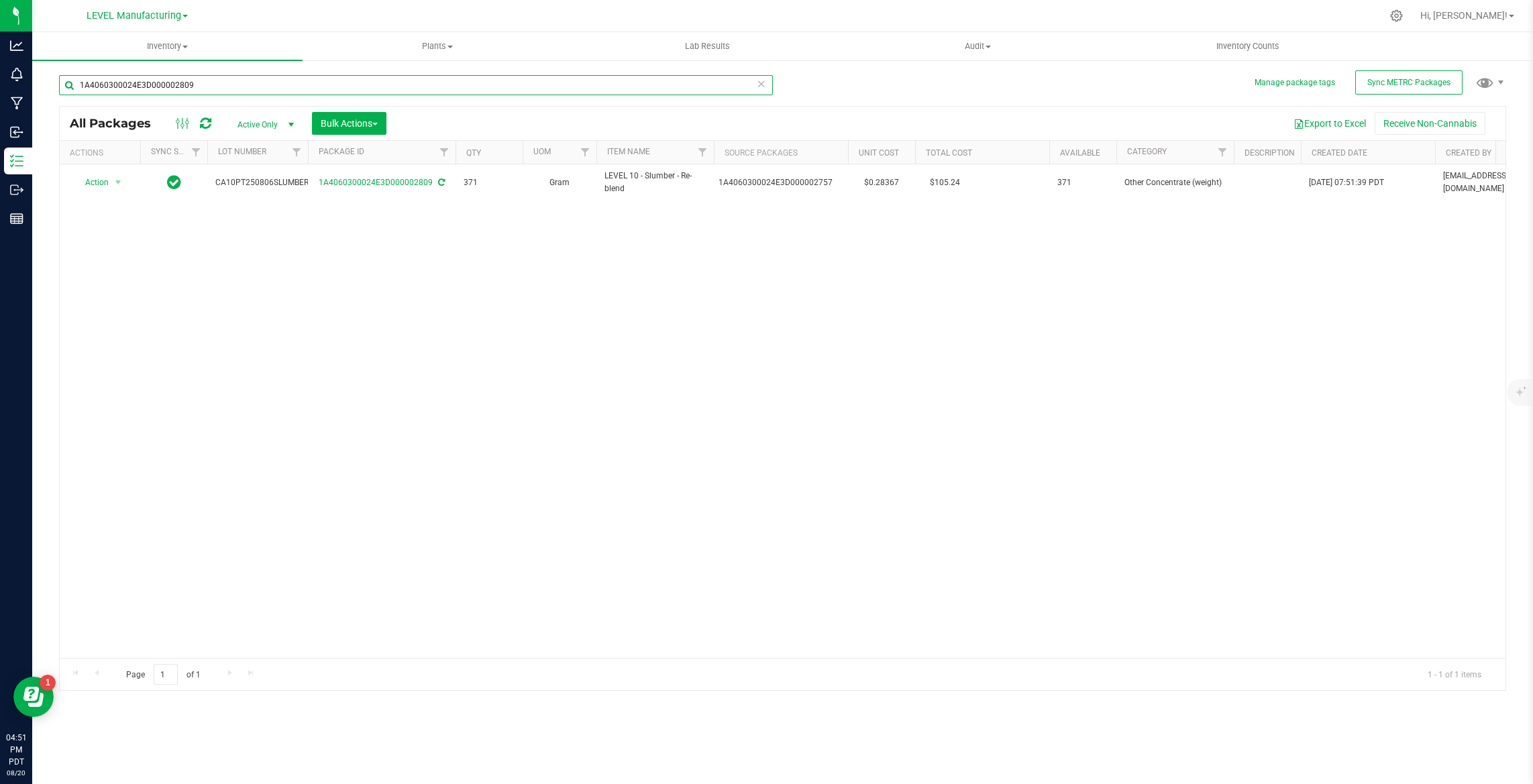
click at [218, 82] on input "1A4060300024E3D000002809" at bounding box center [416, 85] width 714 height 20
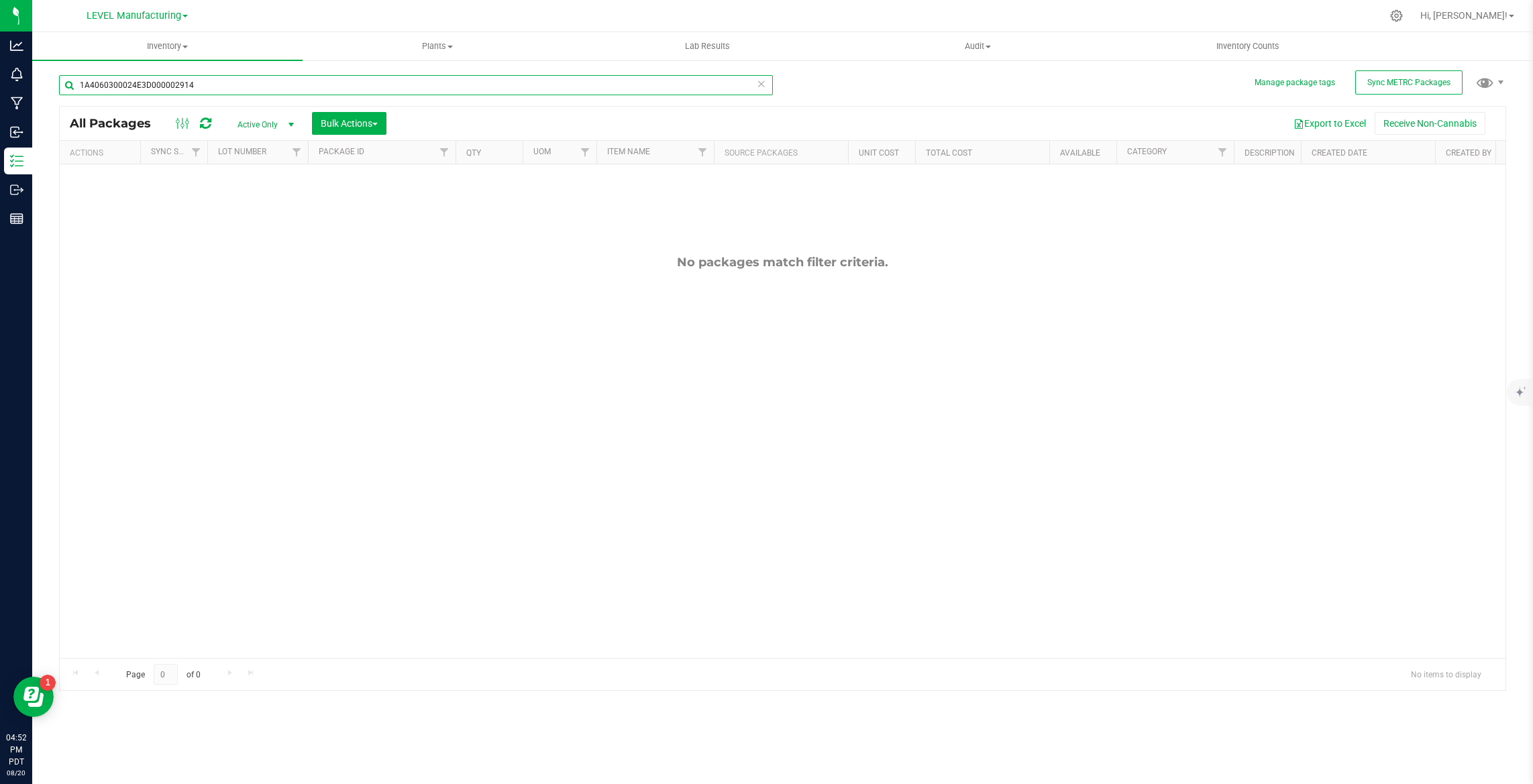
type input "1A4060300024E3D000002914"
